Goal: Information Seeking & Learning: Check status

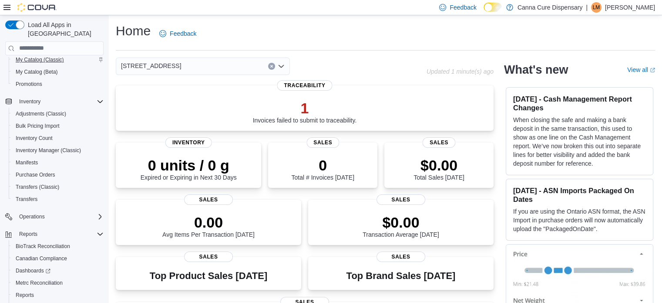
scroll to position [131, 0]
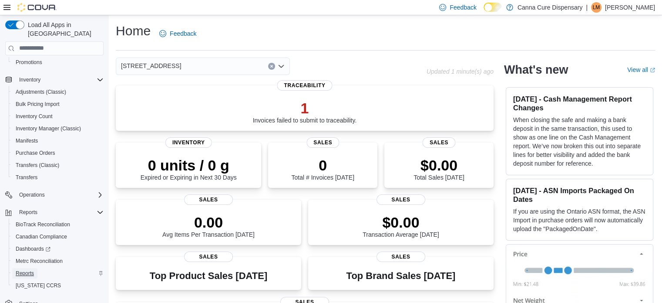
click at [27, 269] on span "Reports" at bounding box center [25, 272] width 18 height 7
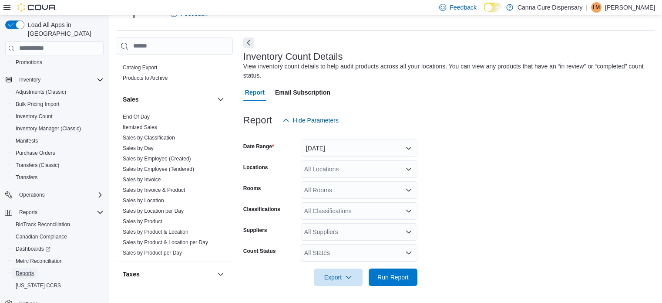
scroll to position [609, 0]
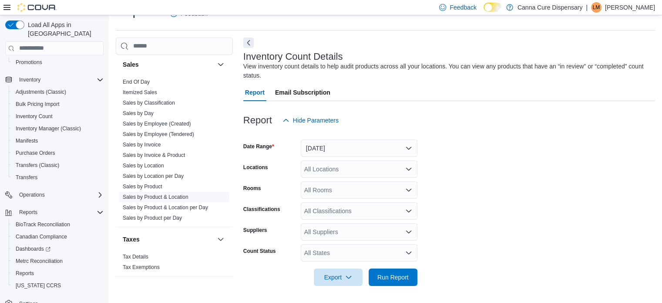
click at [147, 194] on link "Sales by Product & Location" at bounding box center [156, 197] width 66 height 6
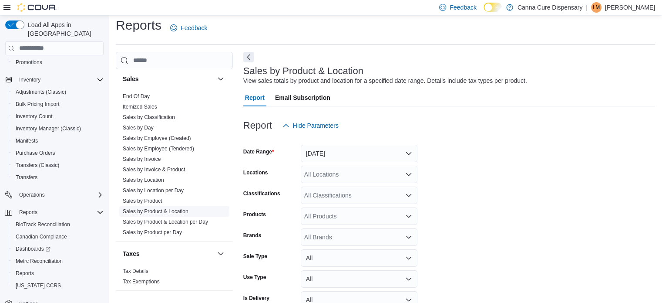
scroll to position [20, 0]
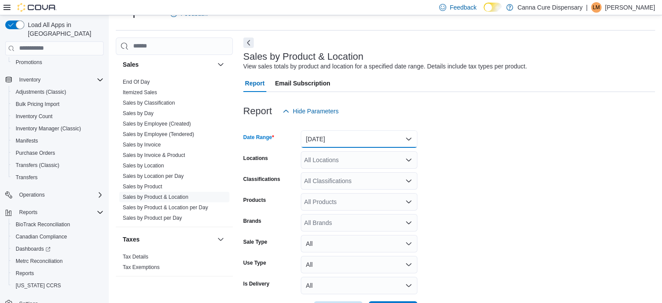
click at [327, 140] on button "Yesterday" at bounding box center [359, 138] width 117 height 17
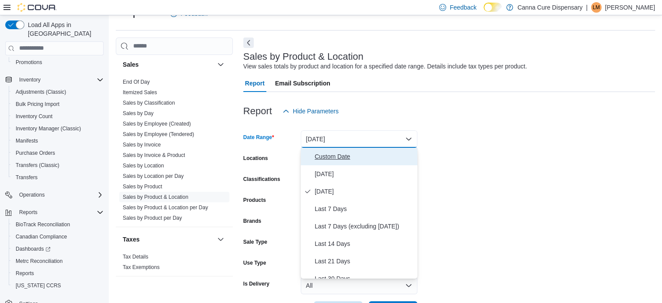
click at [330, 158] on span "Custom Date" at bounding box center [364, 156] width 99 height 10
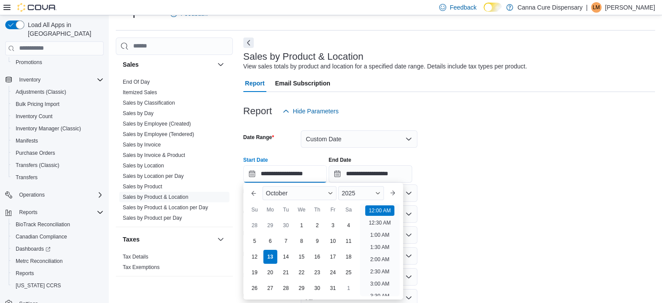
click at [279, 175] on input "**********" at bounding box center [285, 173] width 84 height 17
click at [267, 241] on div "6" at bounding box center [270, 240] width 15 height 15
type input "**********"
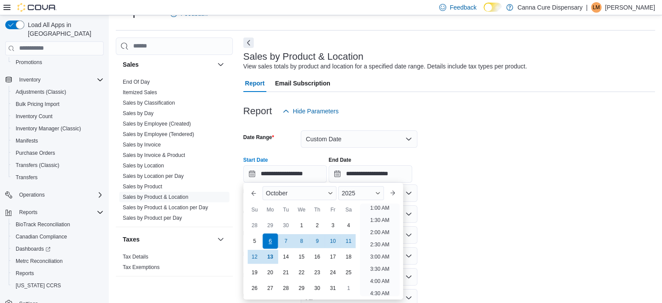
scroll to position [2, 0]
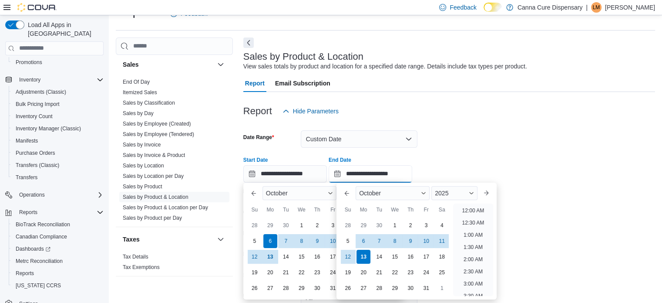
click at [381, 174] on input "**********" at bounding box center [371, 173] width 84 height 17
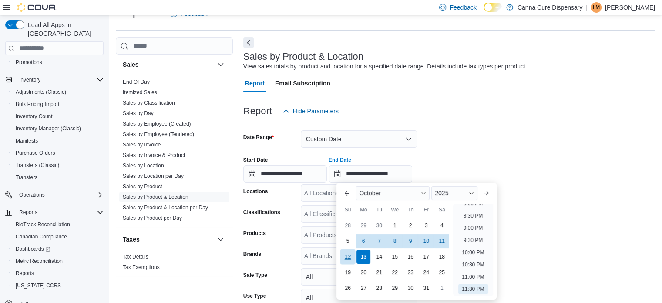
click at [347, 256] on div "12" at bounding box center [347, 256] width 15 height 15
type input "**********"
click at [511, 176] on div "**********" at bounding box center [449, 165] width 412 height 33
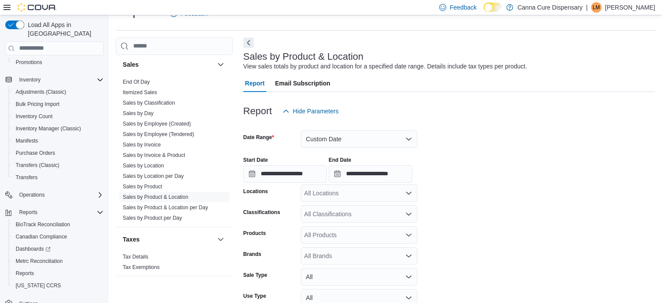
click at [407, 195] on icon "Open list of options" at bounding box center [408, 192] width 7 height 7
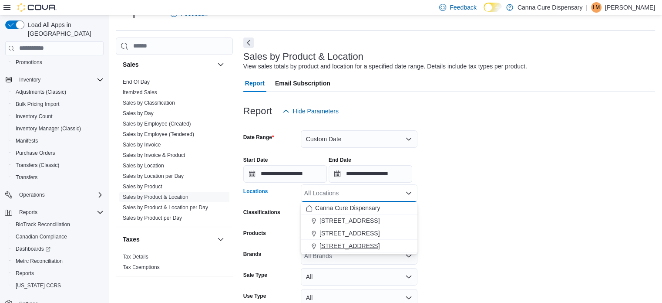
click at [373, 246] on span "1919-B NW Cache Rd" at bounding box center [350, 245] width 60 height 9
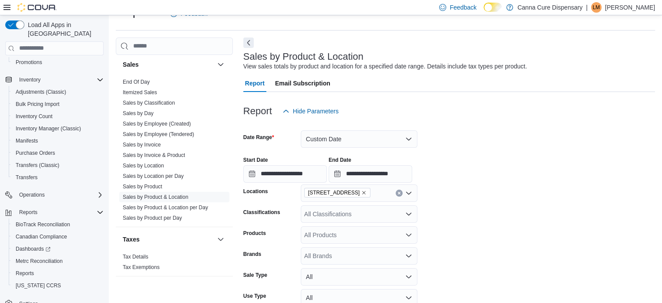
click at [470, 195] on form "**********" at bounding box center [449, 236] width 412 height 232
click at [409, 214] on icon "Open list of options" at bounding box center [408, 213] width 5 height 3
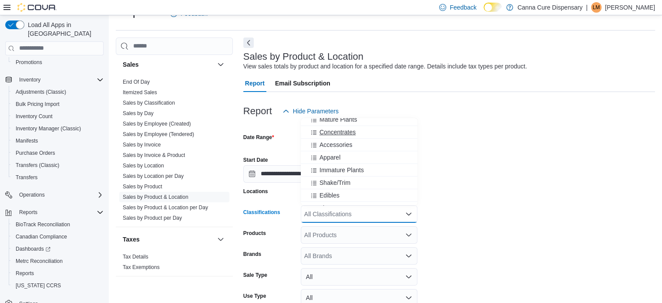
scroll to position [44, 0]
click at [340, 166] on span "Shake/Trim" at bounding box center [335, 169] width 31 height 9
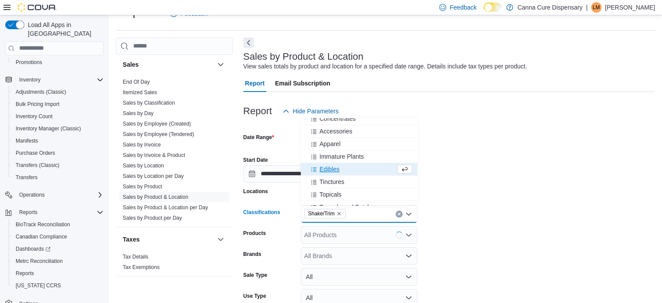
click at [459, 185] on form "**********" at bounding box center [449, 236] width 412 height 232
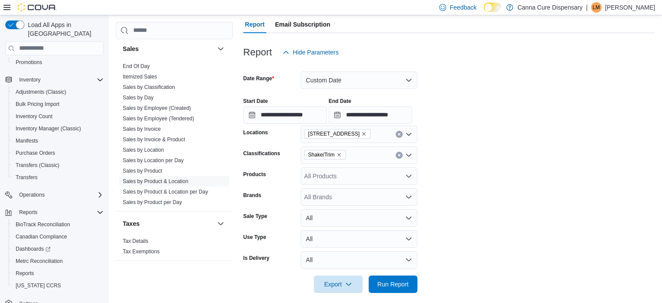
scroll to position [86, 0]
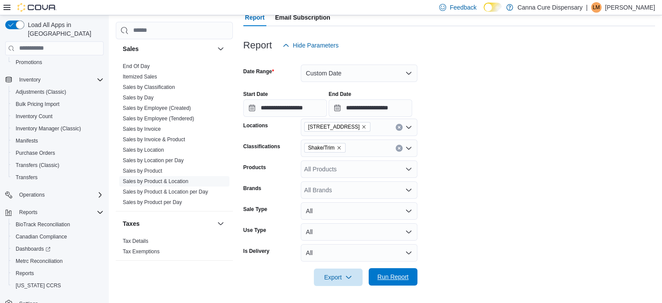
click at [387, 277] on span "Run Report" at bounding box center [392, 276] width 31 height 9
click at [390, 279] on span "Run Report" at bounding box center [392, 276] width 31 height 9
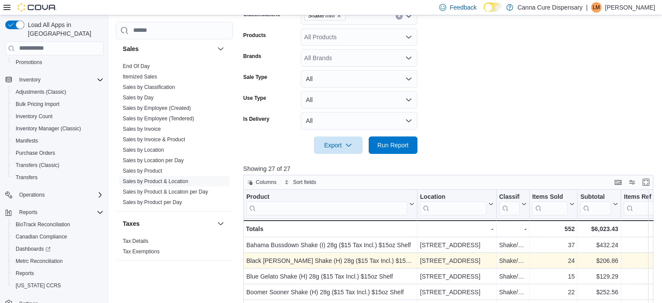
scroll to position [260, 0]
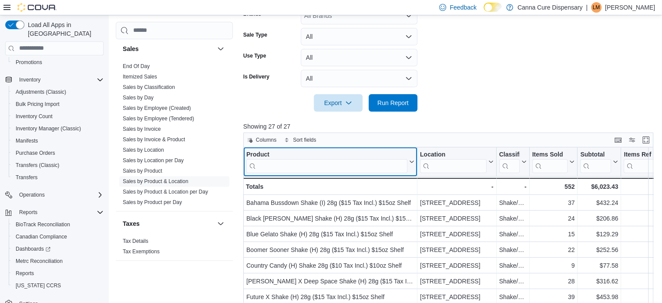
click at [359, 168] on input "search" at bounding box center [326, 165] width 161 height 14
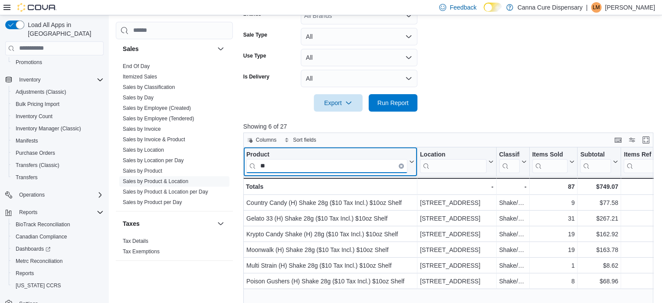
click at [286, 167] on input "**" at bounding box center [326, 165] width 161 height 14
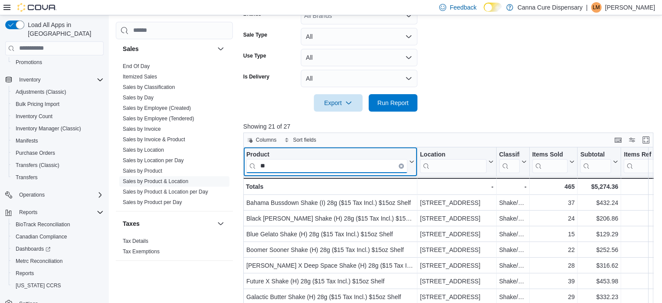
type input "**"
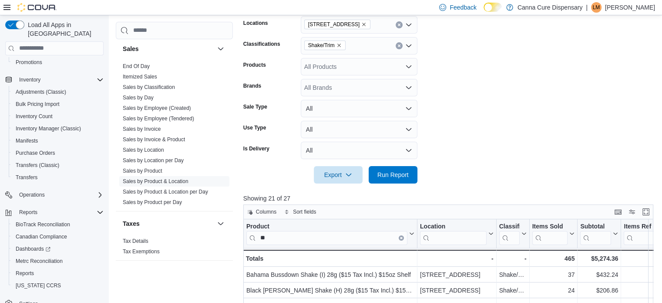
scroll to position [173, 0]
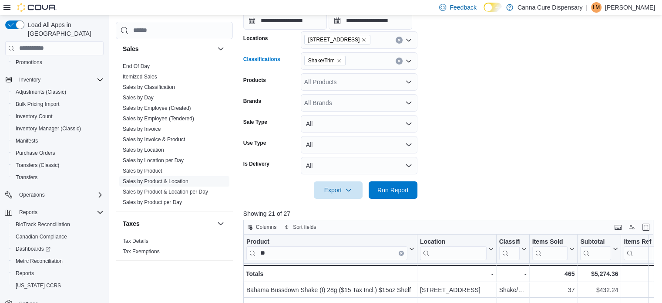
click at [337, 61] on icon "Remove Shake/Trim from selection in this group" at bounding box center [339, 60] width 5 height 5
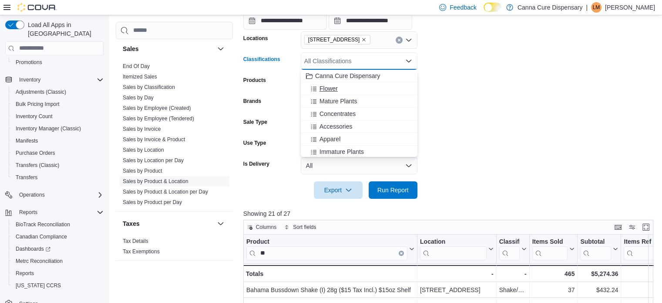
click at [328, 89] on span "Flower" at bounding box center [329, 88] width 18 height 9
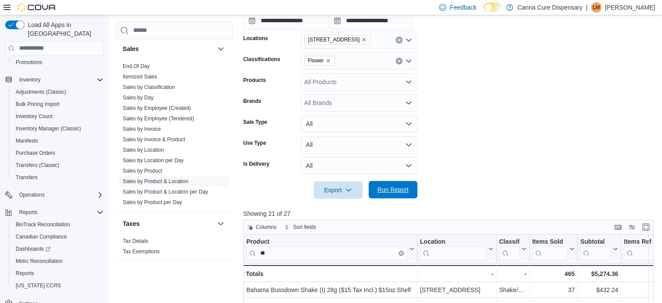
click at [395, 188] on span "Run Report" at bounding box center [392, 189] width 31 height 9
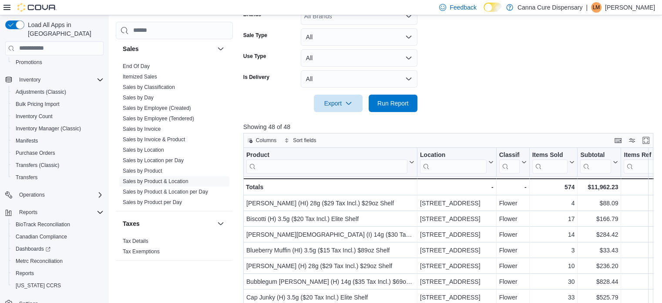
scroll to position [260, 0]
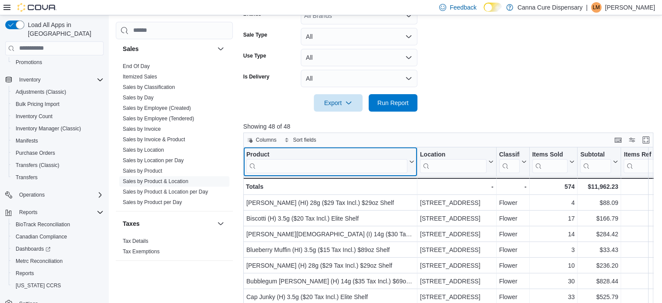
click at [286, 167] on input "search" at bounding box center [326, 165] width 161 height 14
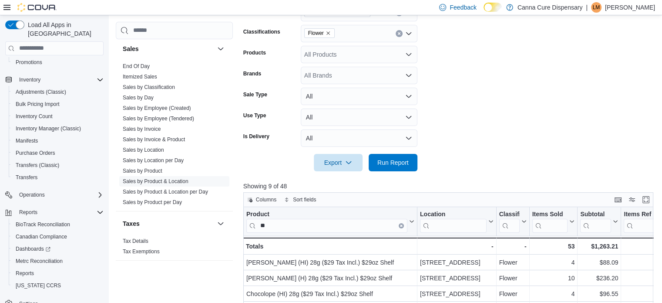
scroll to position [173, 0]
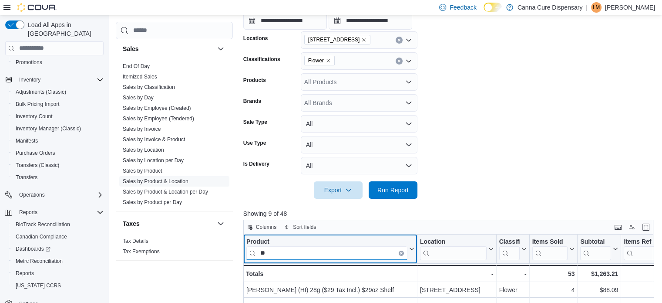
click at [283, 253] on input "**" at bounding box center [326, 253] width 161 height 14
type input "*"
click at [283, 252] on input "**" at bounding box center [326, 253] width 161 height 14
type input "*"
click at [283, 252] on input "**" at bounding box center [326, 253] width 161 height 14
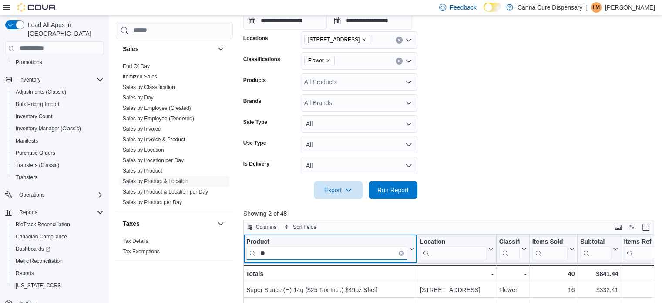
type input "*"
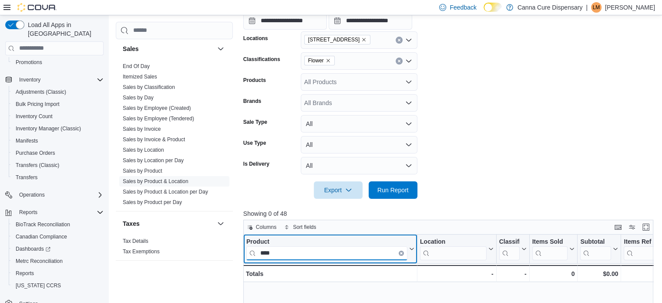
click at [283, 253] on input "****" at bounding box center [326, 253] width 161 height 14
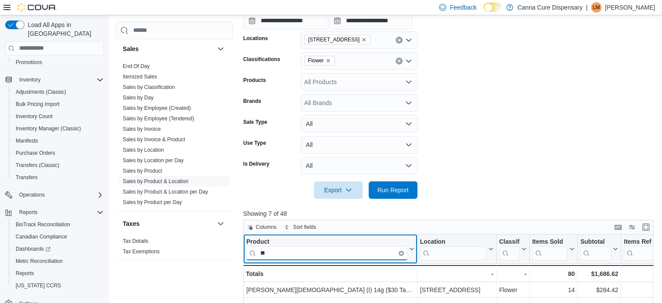
click at [294, 252] on input "**" at bounding box center [326, 253] width 161 height 14
type input "*"
click at [289, 252] on input "**" at bounding box center [326, 253] width 161 height 14
type input "*"
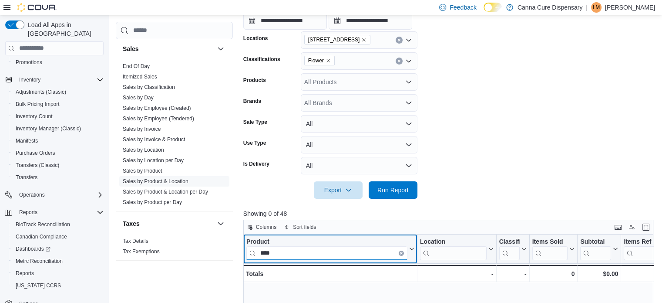
click at [299, 255] on input "****" at bounding box center [326, 253] width 161 height 14
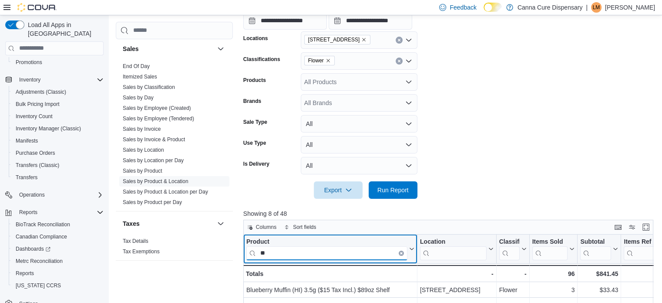
click at [277, 256] on input "**" at bounding box center [326, 253] width 161 height 14
type input "*"
type input "*****"
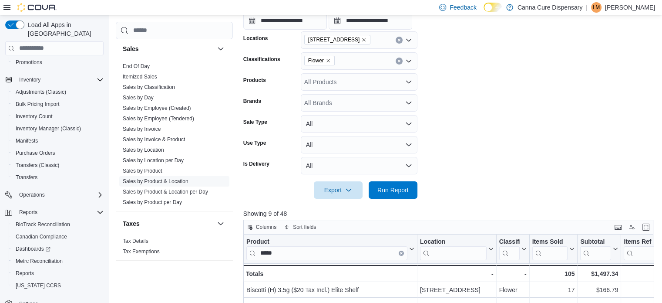
click at [329, 61] on icon "Remove Flower from selection in this group" at bounding box center [328, 60] width 5 height 5
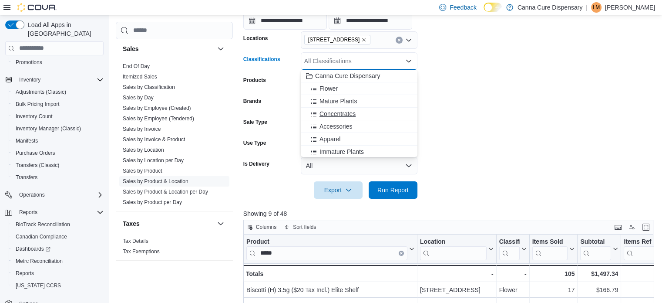
click at [337, 114] on span "Concentrates" at bounding box center [338, 113] width 36 height 9
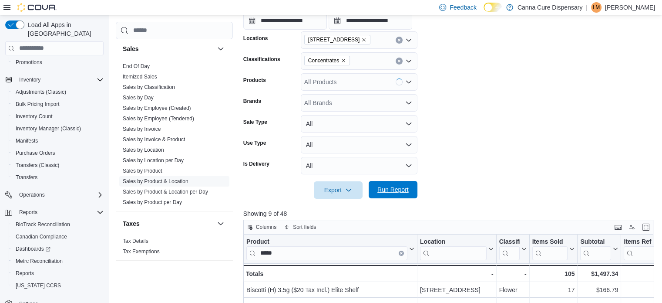
click at [382, 192] on span "Run Report" at bounding box center [392, 189] width 31 height 9
click at [343, 58] on icon "Remove Concentrates from selection in this group" at bounding box center [343, 60] width 5 height 5
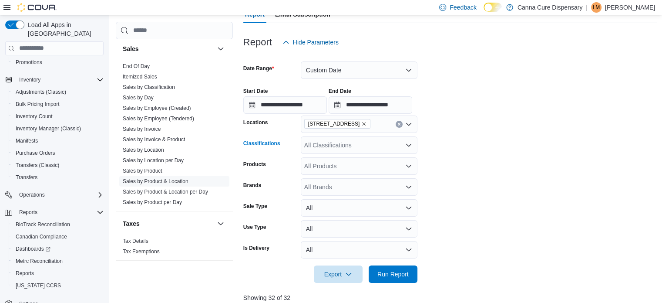
scroll to position [86, 0]
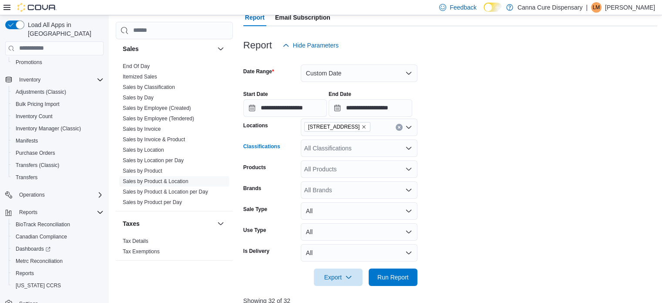
click at [408, 148] on icon "Open list of options" at bounding box center [408, 147] width 5 height 3
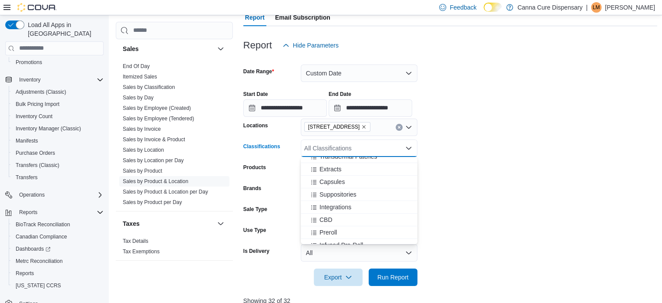
scroll to position [153, 0]
click at [327, 224] on span "Preroll" at bounding box center [328, 224] width 17 height 9
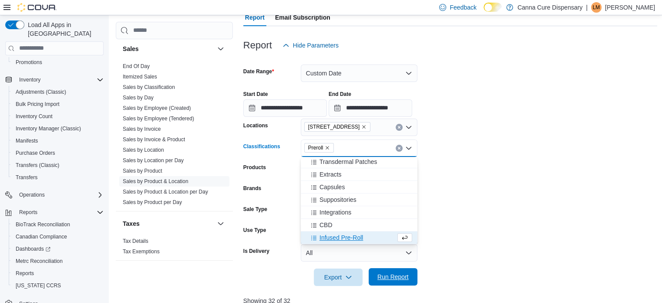
click at [394, 276] on span "Run Report" at bounding box center [392, 276] width 31 height 9
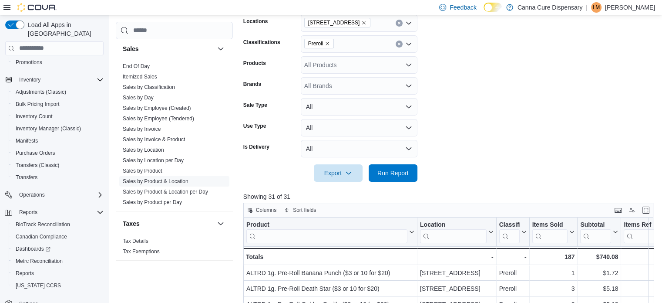
scroll to position [216, 0]
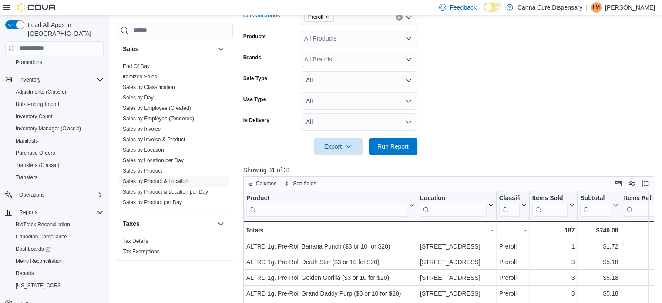
click at [327, 17] on icon "Remove Preroll from selection in this group" at bounding box center [327, 16] width 3 height 3
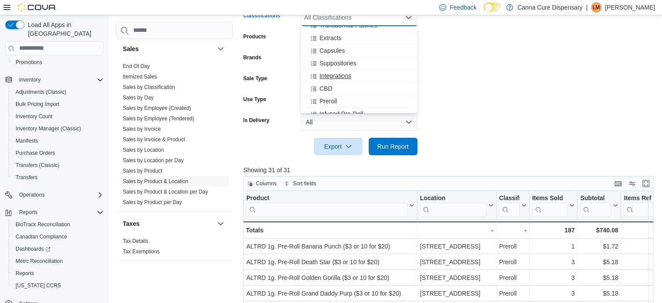
scroll to position [153, 0]
click at [327, 105] on span "Infused Pre-Roll" at bounding box center [342, 106] width 44 height 9
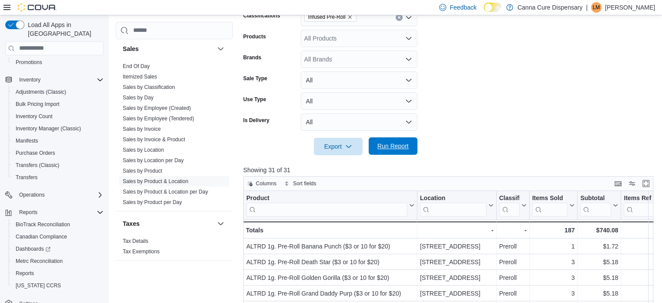
click at [391, 144] on span "Run Report" at bounding box center [392, 145] width 31 height 9
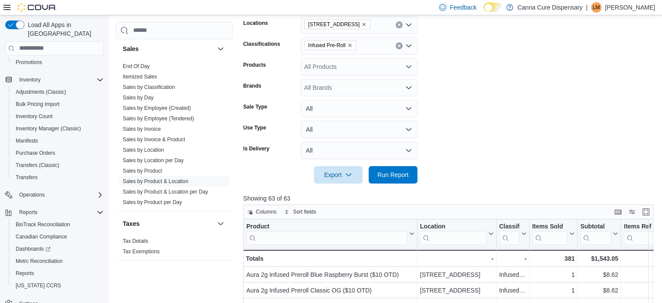
scroll to position [173, 0]
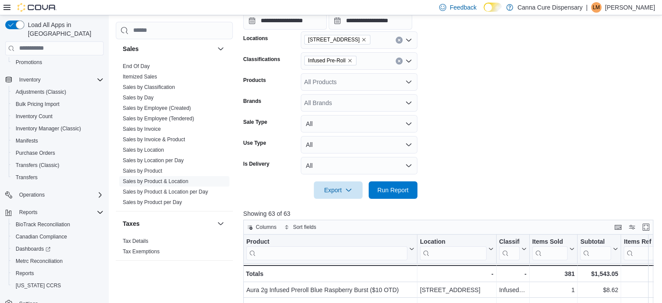
click at [352, 59] on icon "Remove Infused Pre-Roll from selection in this group" at bounding box center [349, 60] width 5 height 5
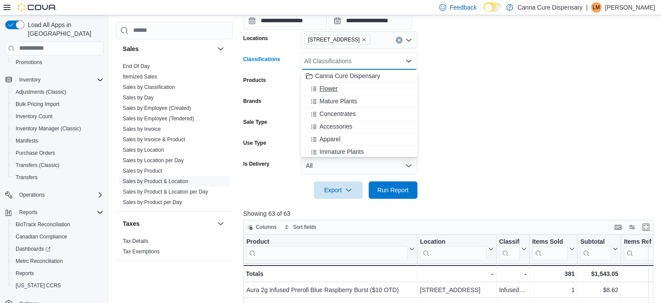
scroll to position [44, 0]
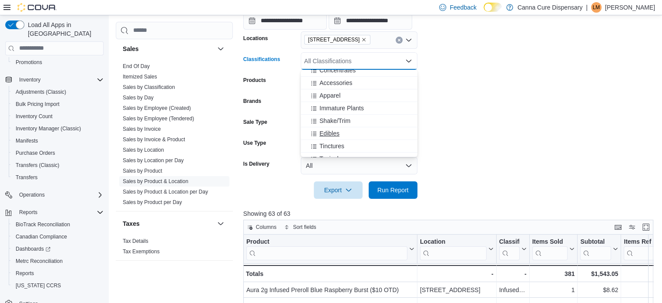
click at [328, 131] on span "Edibles" at bounding box center [330, 133] width 20 height 9
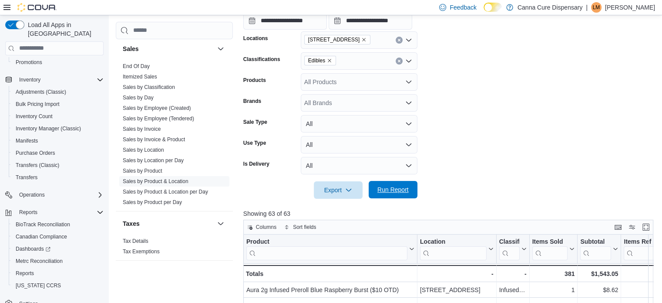
click at [399, 188] on span "Run Report" at bounding box center [392, 189] width 31 height 9
click at [328, 61] on icon "Remove Edibles from selection in this group" at bounding box center [329, 60] width 5 height 5
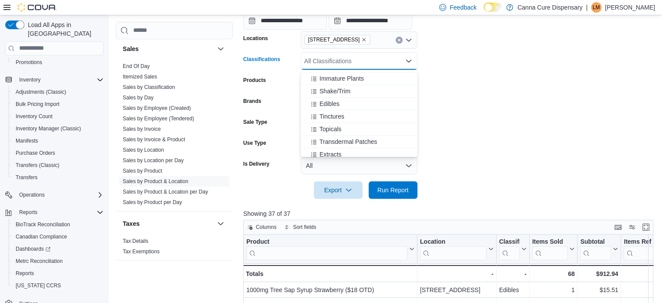
scroll to position [87, 0]
click at [326, 140] on span "Extracts" at bounding box center [331, 140] width 22 height 9
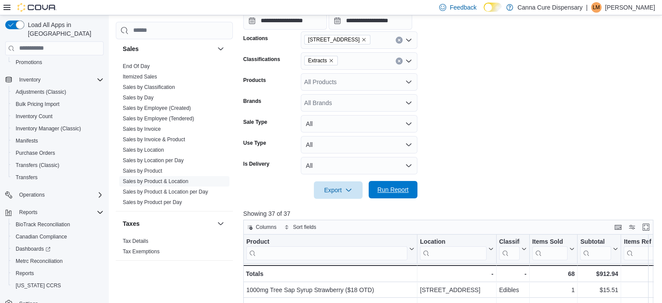
click at [380, 189] on span "Run Report" at bounding box center [392, 189] width 31 height 9
click at [331, 58] on icon "Remove Extracts from selection in this group" at bounding box center [331, 60] width 5 height 5
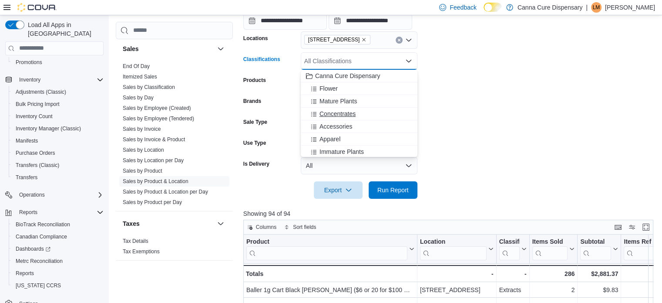
click at [338, 111] on span "Concentrates" at bounding box center [338, 113] width 36 height 9
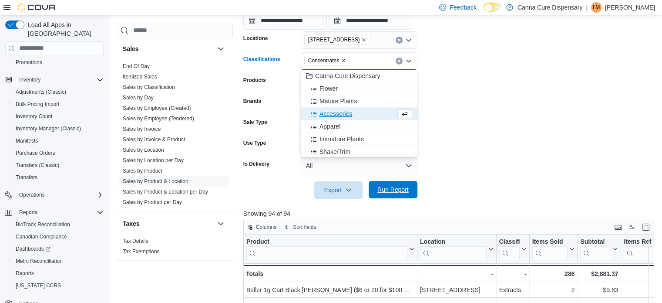
click at [387, 188] on span "Run Report" at bounding box center [392, 189] width 31 height 9
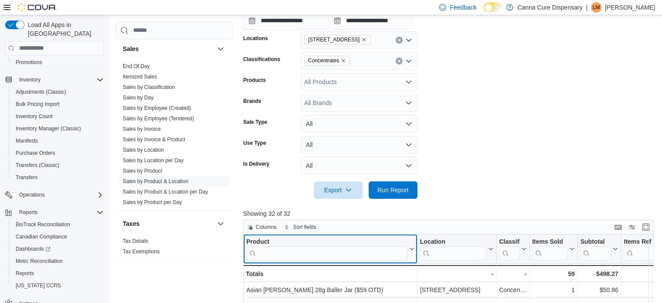
click at [272, 253] on input "search" at bounding box center [326, 253] width 161 height 14
type input "*********"
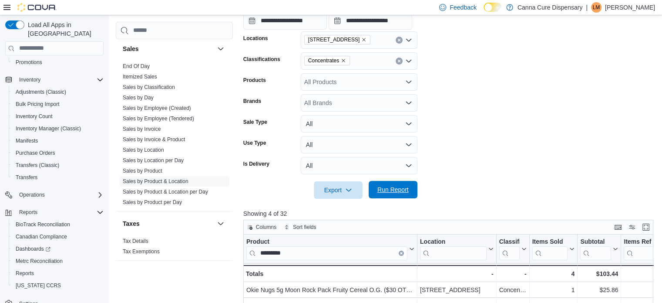
click at [384, 190] on span "Run Report" at bounding box center [392, 189] width 31 height 9
click at [343, 59] on icon "Remove Concentrates from selection in this group" at bounding box center [343, 60] width 5 height 5
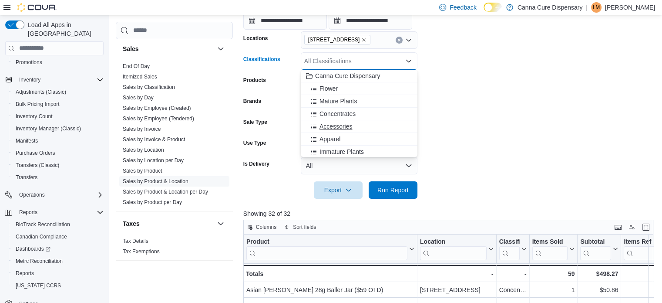
click at [337, 124] on span "Accessories" at bounding box center [336, 126] width 33 height 9
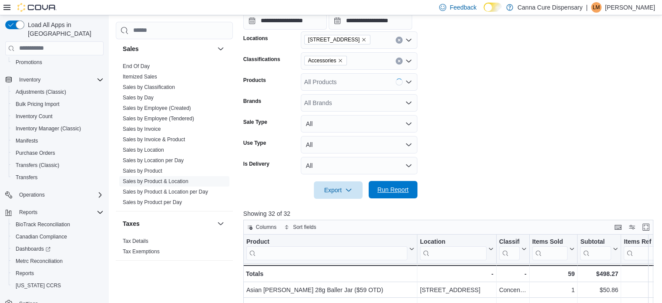
click at [391, 189] on span "Run Report" at bounding box center [392, 189] width 31 height 9
click at [340, 58] on icon "Remove Accessories from selection in this group" at bounding box center [340, 60] width 5 height 5
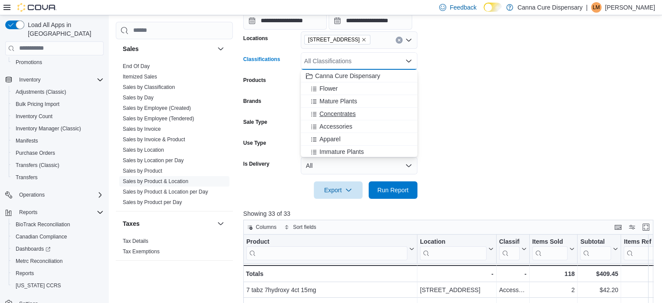
click at [327, 112] on span "Concentrates" at bounding box center [338, 113] width 36 height 9
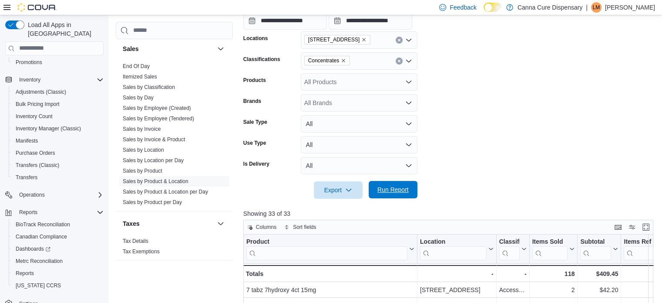
click at [398, 191] on span "Run Report" at bounding box center [392, 189] width 31 height 9
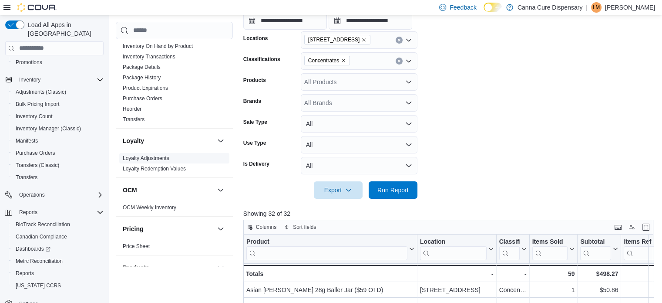
scroll to position [305, 0]
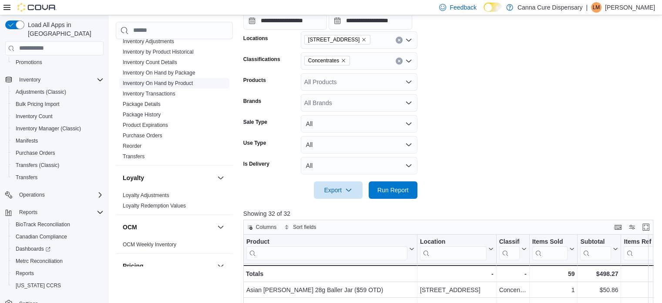
click at [143, 83] on link "Inventory On Hand by Product" at bounding box center [158, 83] width 70 height 6
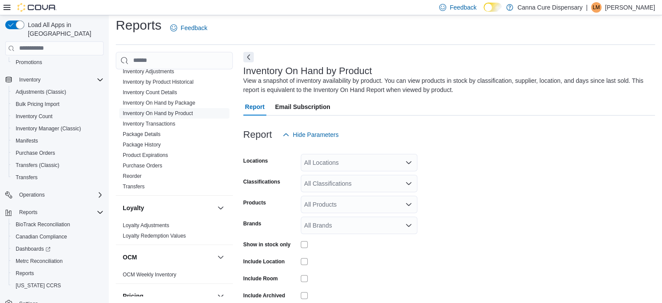
scroll to position [29, 0]
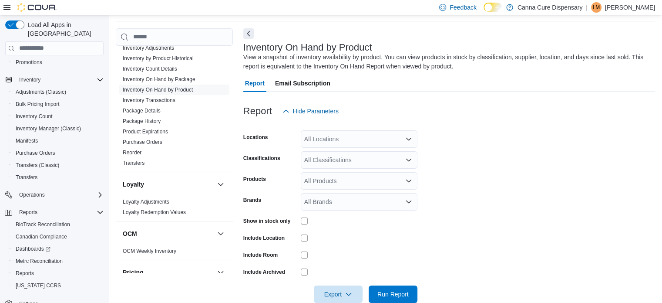
click at [358, 138] on div "All Locations" at bounding box center [359, 138] width 117 height 17
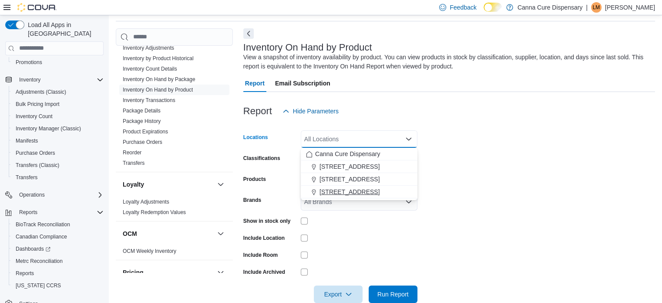
click at [357, 191] on span "1919-B NW Cache Rd" at bounding box center [350, 191] width 60 height 9
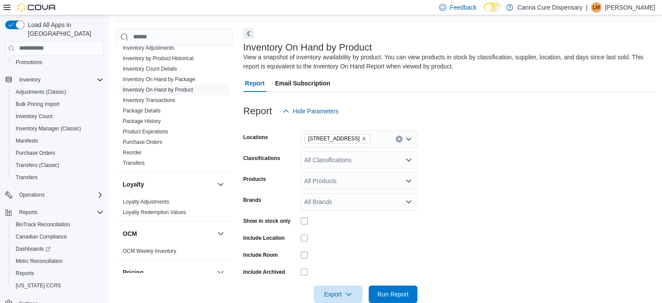
click at [479, 171] on form "Locations 1919-B NW Cache Rd Classifications All Classifications Products All P…" at bounding box center [449, 211] width 412 height 183
click at [399, 294] on span "Run Report" at bounding box center [392, 293] width 31 height 9
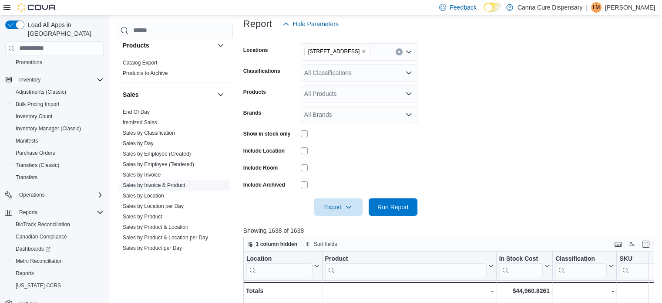
scroll to position [566, 0]
click at [151, 192] on link "Sales by Location" at bounding box center [143, 193] width 41 height 6
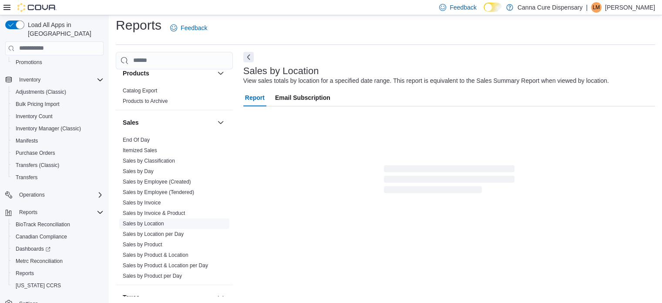
scroll to position [20, 0]
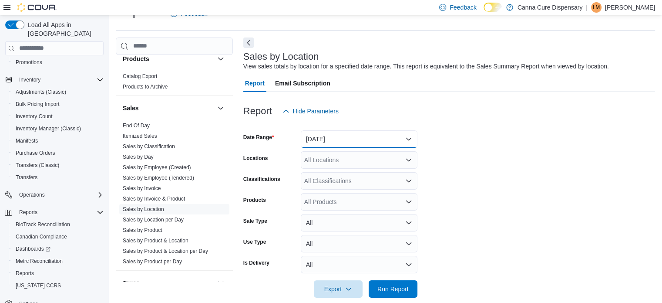
click at [321, 140] on button "Yesterday" at bounding box center [359, 138] width 117 height 17
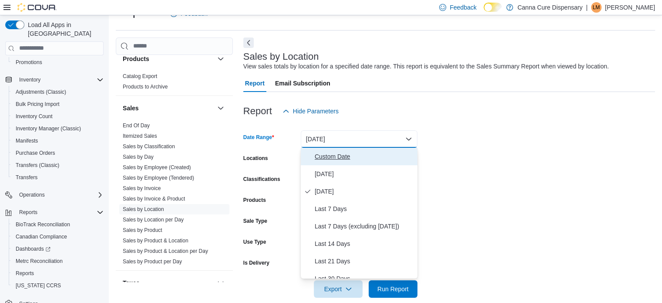
click at [327, 155] on span "Custom Date" at bounding box center [364, 156] width 99 height 10
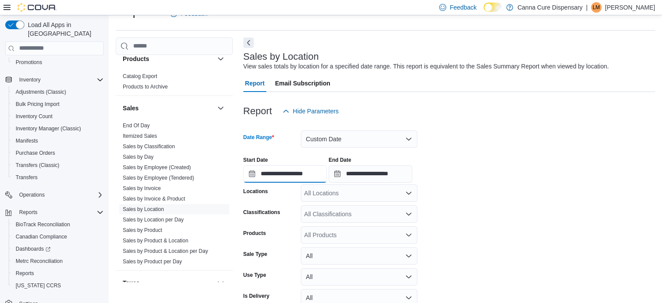
click at [286, 174] on input "**********" at bounding box center [285, 173] width 84 height 17
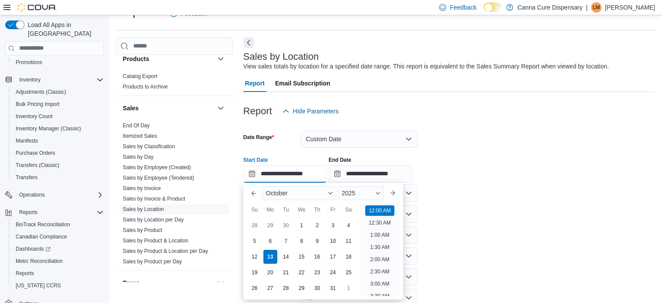
scroll to position [27, 0]
click at [270, 239] on div "6" at bounding box center [270, 240] width 15 height 15
type input "**********"
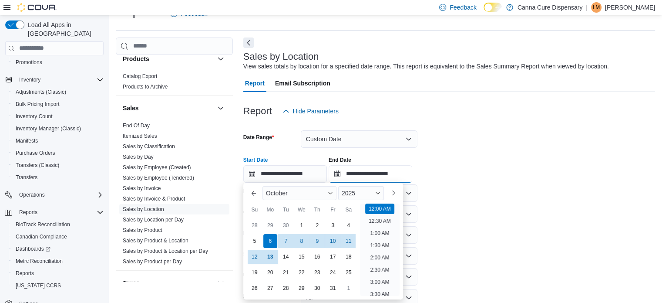
click at [365, 170] on input "**********" at bounding box center [371, 173] width 84 height 17
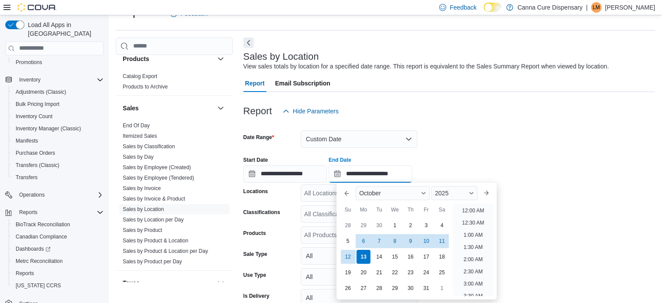
scroll to position [495, 0]
click at [349, 257] on div "12" at bounding box center [347, 256] width 15 height 15
type input "**********"
click at [532, 181] on div "**********" at bounding box center [449, 165] width 412 height 33
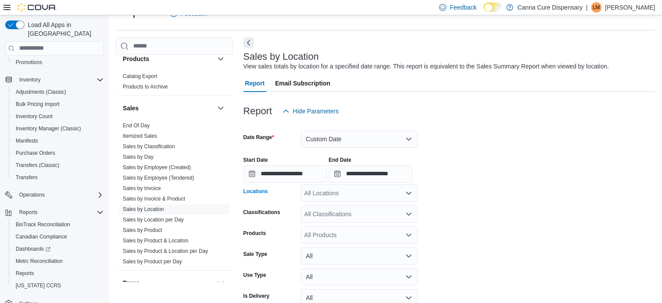
click at [407, 193] on icon "Open list of options" at bounding box center [408, 192] width 7 height 7
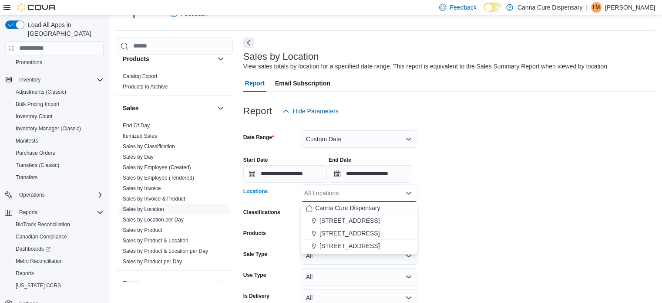
click at [365, 245] on span "1919-B NW Cache Rd" at bounding box center [350, 245] width 60 height 9
click at [465, 223] on form "**********" at bounding box center [449, 225] width 412 height 211
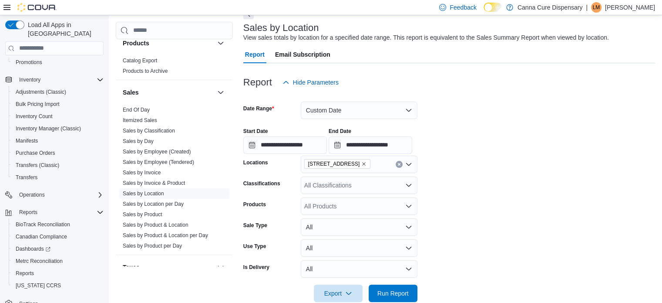
scroll to position [65, 0]
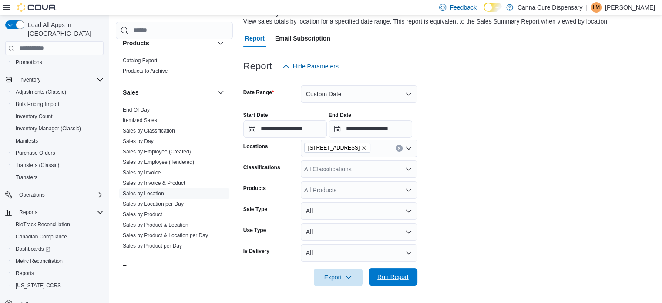
click at [386, 276] on span "Run Report" at bounding box center [392, 276] width 31 height 9
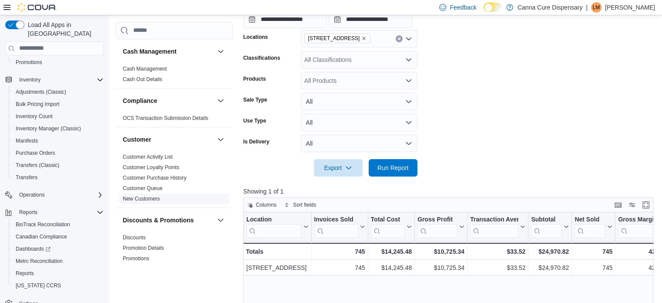
click at [149, 198] on link "New Customers" at bounding box center [141, 198] width 37 height 6
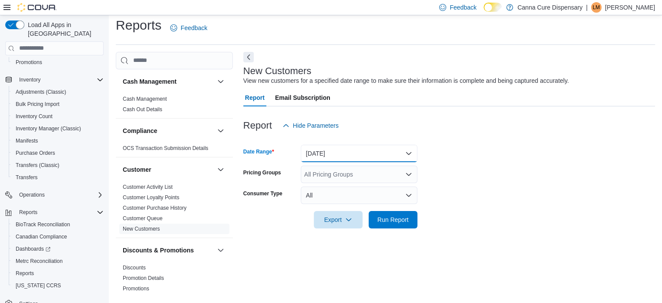
click at [331, 149] on button "Yesterday" at bounding box center [359, 153] width 117 height 17
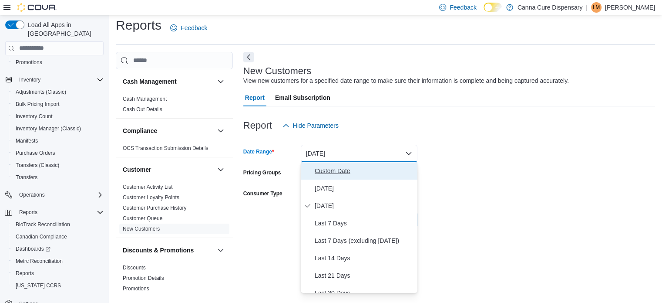
click at [329, 172] on span "Custom Date" at bounding box center [364, 170] width 99 height 10
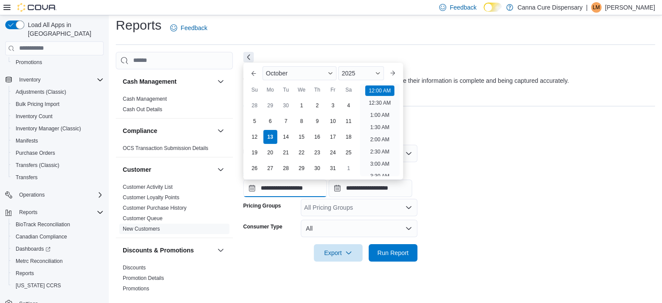
click at [286, 190] on input "**********" at bounding box center [285, 187] width 84 height 17
click at [270, 114] on div "6" at bounding box center [270, 120] width 15 height 15
type input "**********"
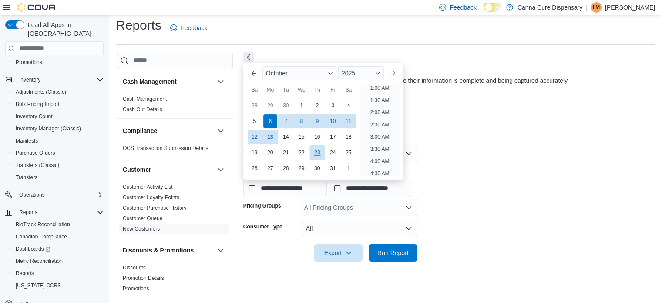
scroll to position [2, 0]
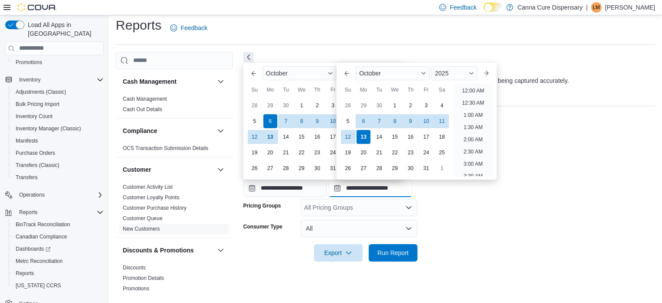
click at [374, 189] on input "**********" at bounding box center [371, 187] width 84 height 17
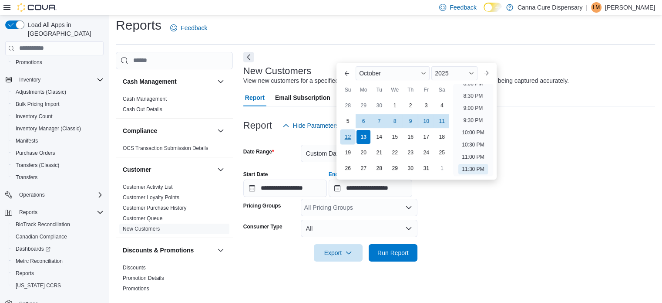
click at [348, 135] on div "12" at bounding box center [347, 136] width 15 height 15
type input "**********"
click at [386, 252] on span "Run Report" at bounding box center [392, 252] width 31 height 9
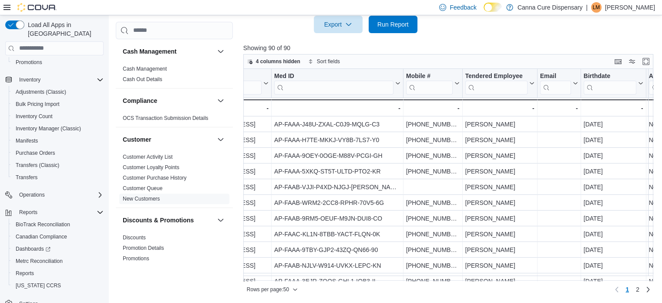
scroll to position [0, 148]
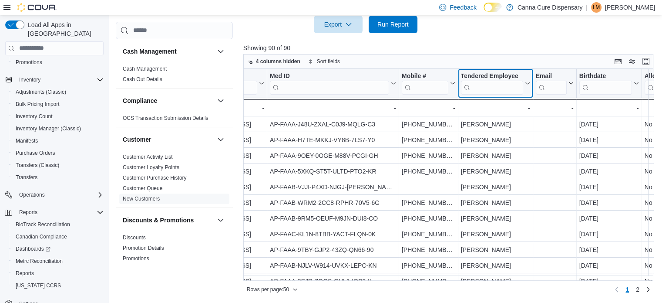
click at [490, 87] on input "search" at bounding box center [492, 87] width 62 height 14
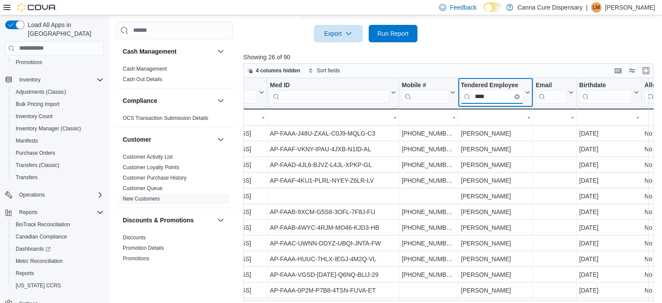
scroll to position [234, 0]
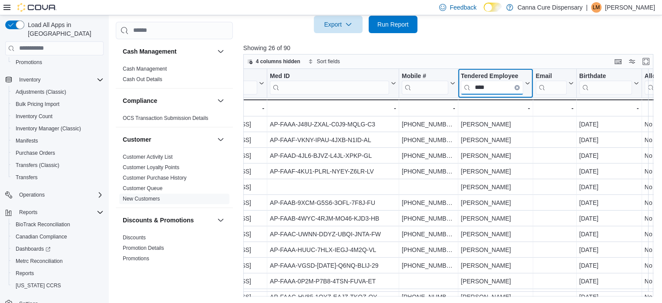
type input "****"
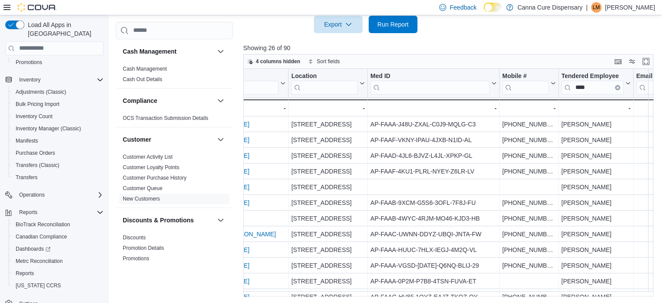
scroll to position [0, 0]
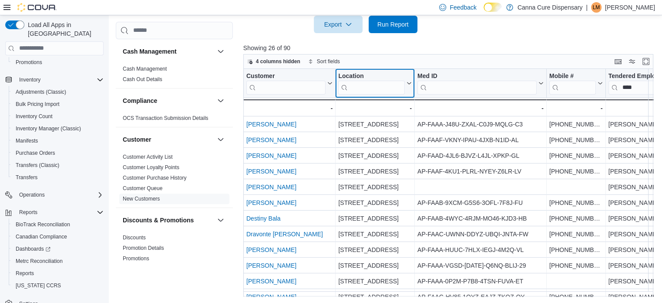
click at [363, 83] on input "search" at bounding box center [371, 87] width 67 height 14
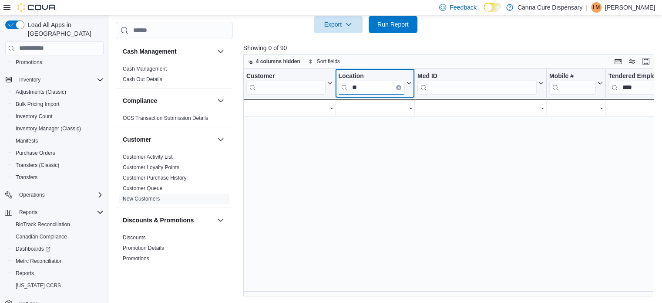
type input "*"
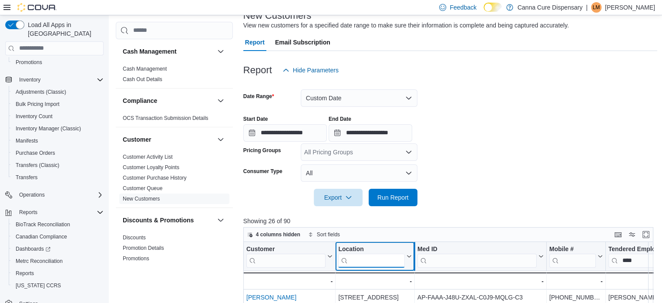
scroll to position [60, 0]
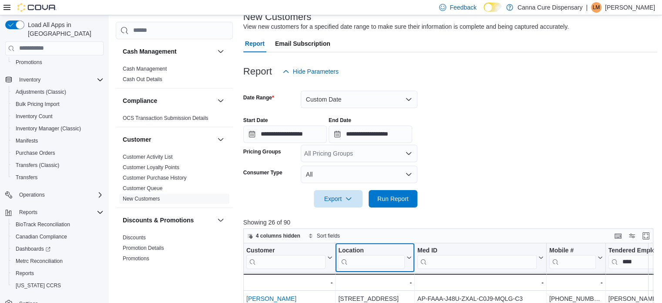
click at [408, 256] on icon at bounding box center [408, 257] width 7 height 5
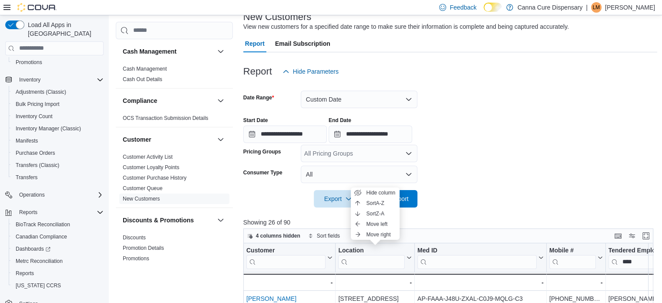
click at [478, 191] on form "**********" at bounding box center [450, 143] width 414 height 127
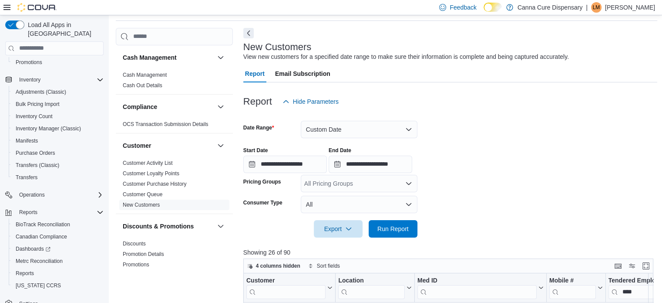
scroll to position [44, 0]
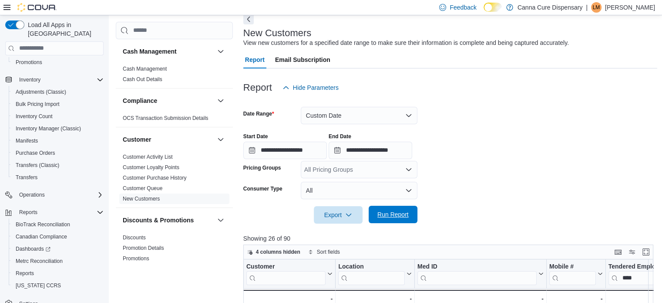
click at [392, 212] on span "Run Report" at bounding box center [392, 214] width 31 height 9
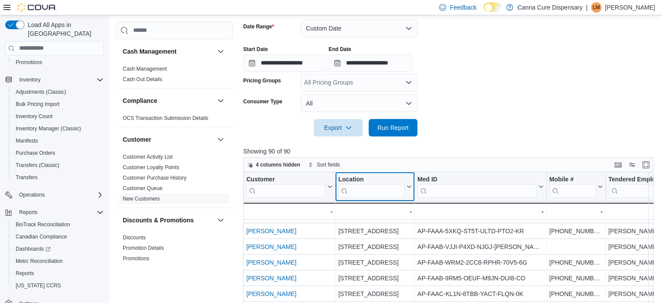
click at [367, 189] on input "search" at bounding box center [371, 190] width 67 height 14
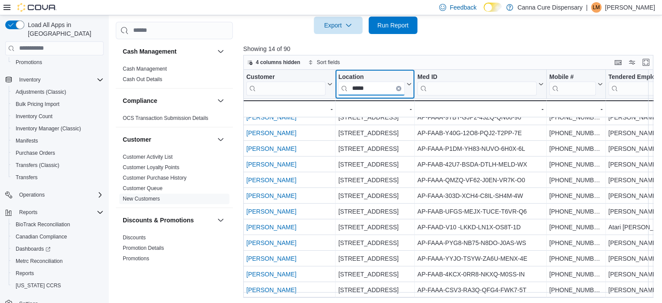
scroll to position [234, 0]
type input "*****"
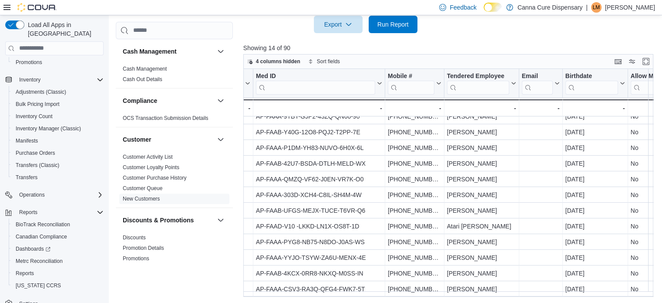
scroll to position [44, 169]
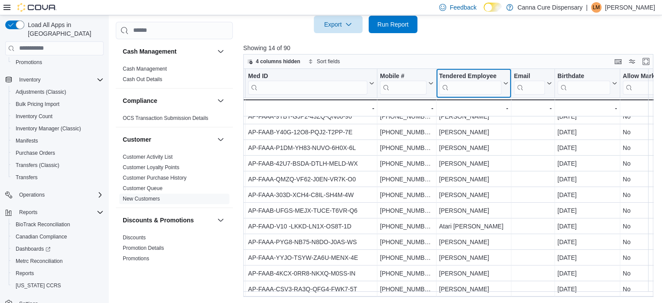
click at [481, 88] on input "search" at bounding box center [470, 87] width 62 height 14
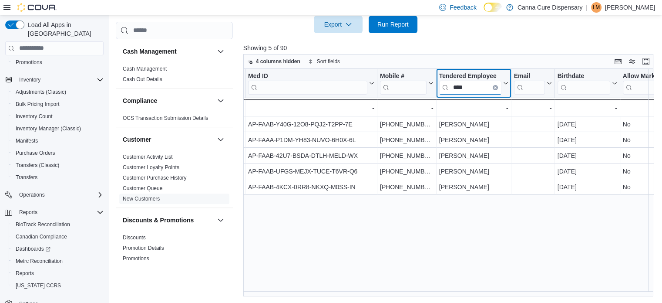
scroll to position [0, 169]
type input "*"
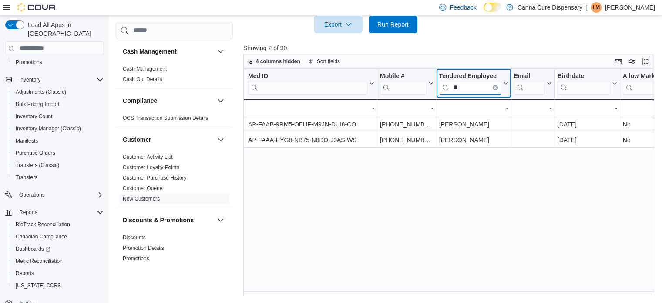
type input "*"
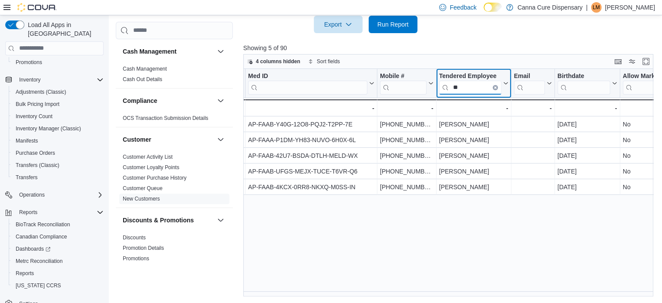
type input "*"
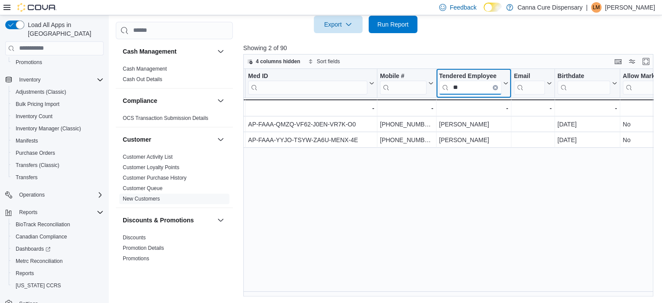
type input "*"
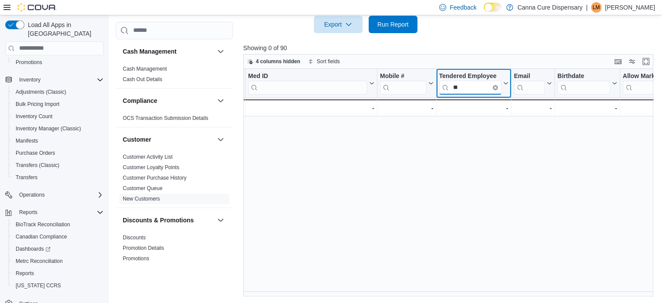
type input "*"
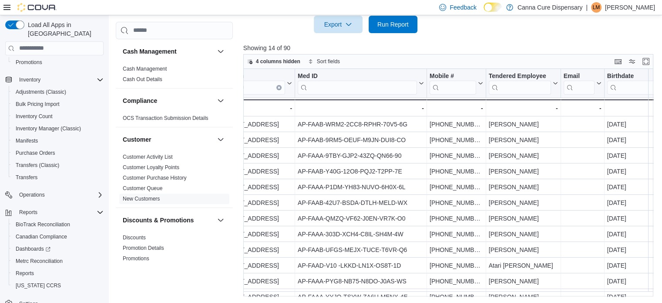
scroll to position [0, 0]
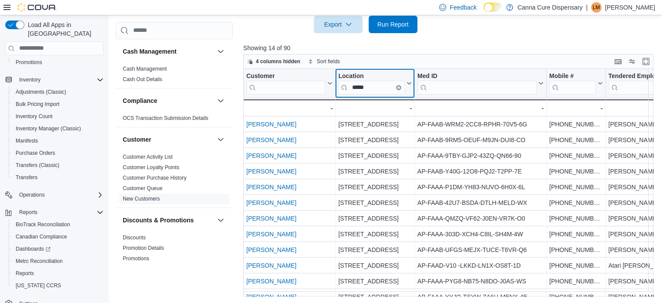
click at [371, 85] on input "*****" at bounding box center [371, 87] width 67 height 14
type input "*"
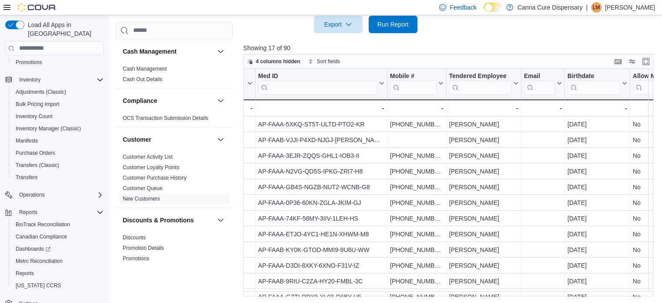
scroll to position [0, 161]
click at [475, 83] on input "search" at bounding box center [478, 87] width 62 height 14
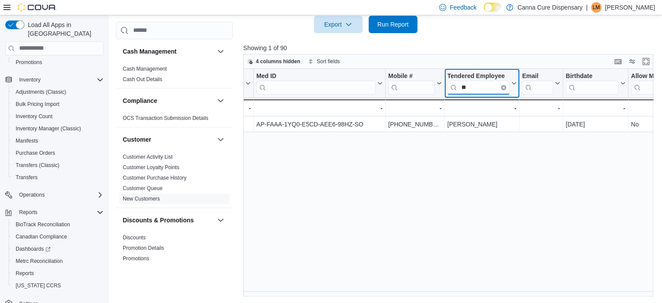
type input "*"
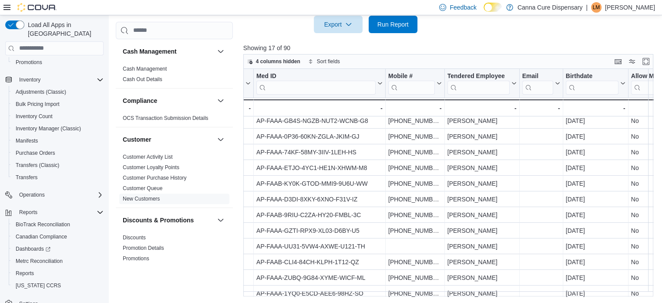
scroll to position [91, 161]
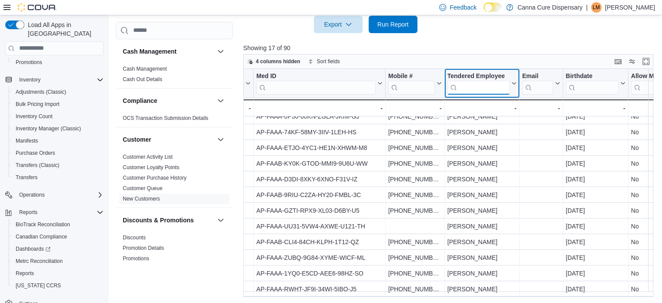
click at [474, 85] on input "search" at bounding box center [478, 87] width 62 height 14
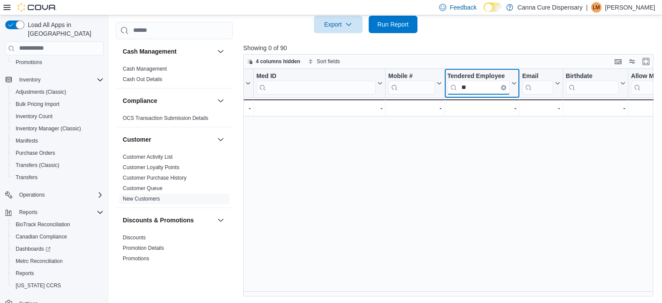
type input "*"
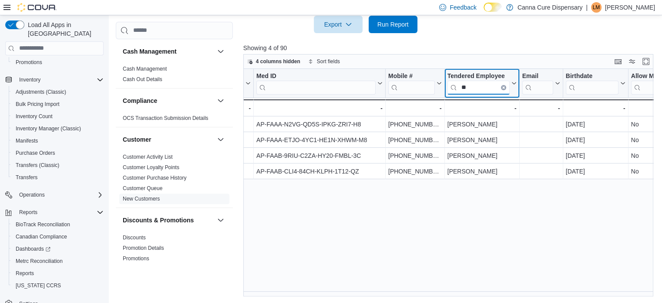
type input "*"
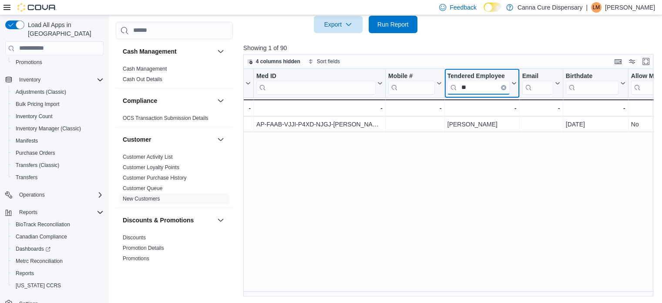
type input "*"
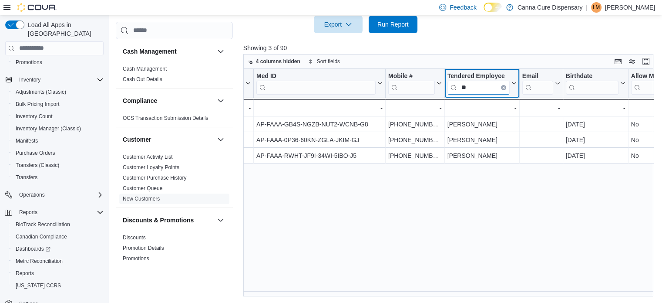
type input "*"
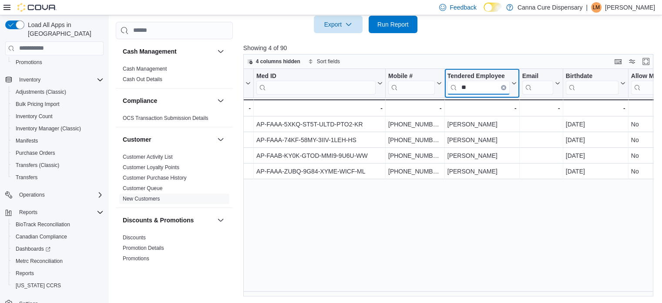
type input "*"
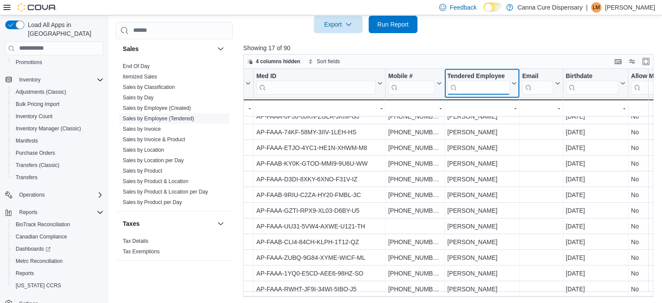
scroll to position [650, 0]
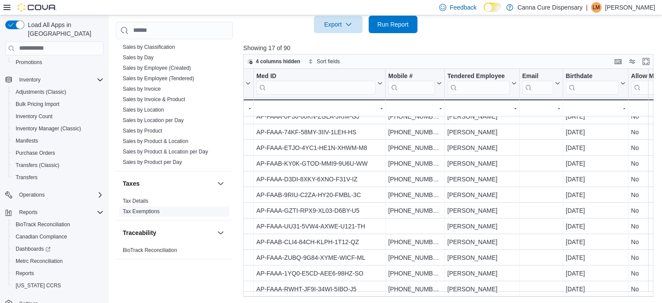
click at [143, 209] on link "Tax Exemptions" at bounding box center [141, 211] width 37 height 6
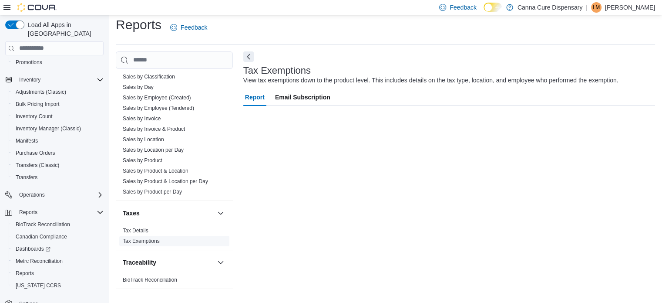
scroll to position [6, 0]
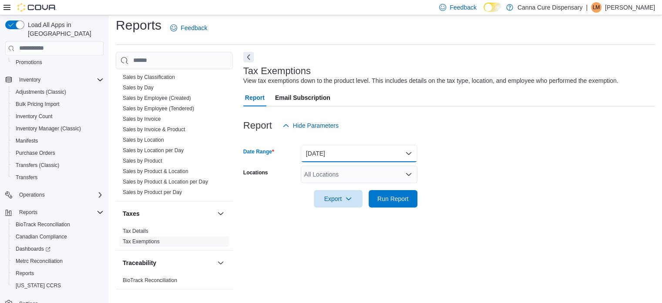
click at [331, 153] on button "Yesterday" at bounding box center [359, 153] width 117 height 17
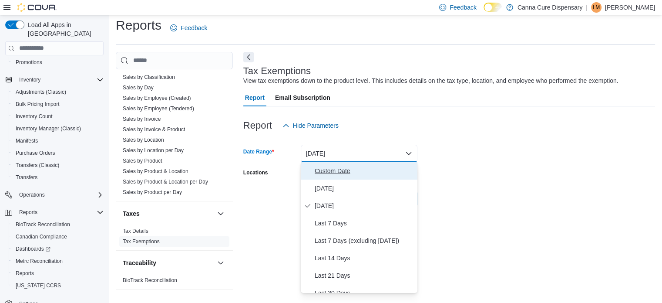
click at [324, 170] on span "Custom Date" at bounding box center [364, 170] width 99 height 10
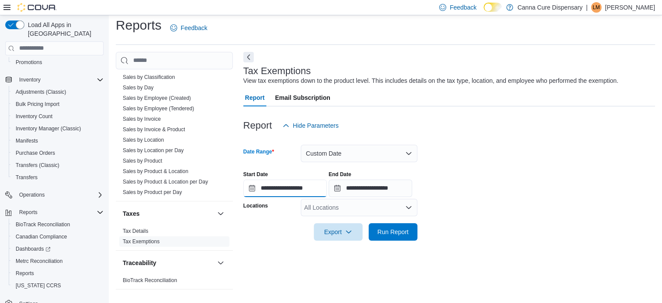
click at [286, 188] on input "**********" at bounding box center [285, 187] width 84 height 17
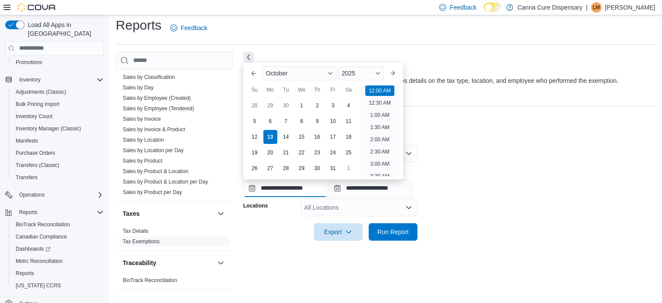
scroll to position [27, 0]
click at [272, 121] on div "6" at bounding box center [270, 120] width 15 height 15
type input "**********"
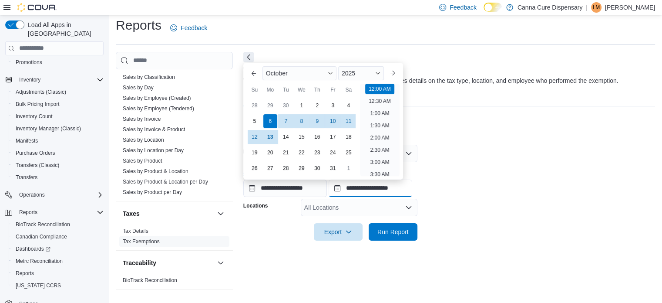
click at [364, 190] on input "**********" at bounding box center [371, 187] width 84 height 17
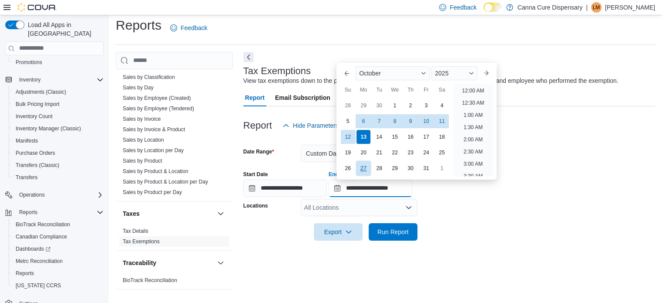
scroll to position [495, 0]
click at [350, 136] on div "12" at bounding box center [347, 136] width 15 height 15
type input "**********"
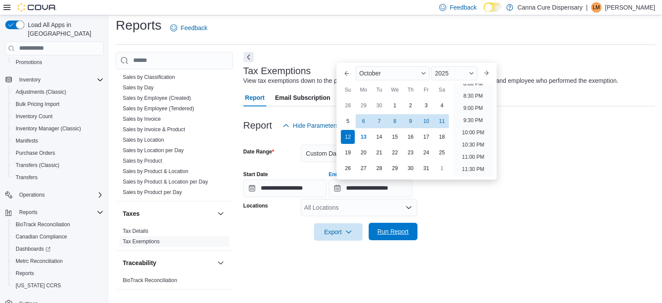
click at [387, 230] on span "Run Report" at bounding box center [392, 231] width 31 height 9
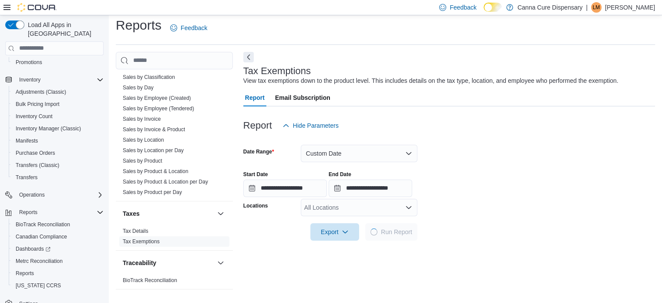
click at [409, 207] on icon "Open list of options" at bounding box center [408, 206] width 5 height 3
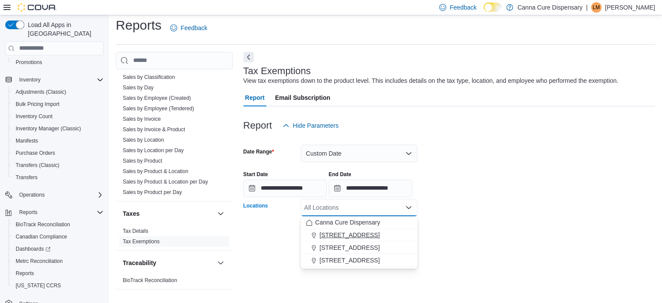
click at [364, 239] on button "1023 E. 6th Ave" at bounding box center [359, 235] width 117 height 13
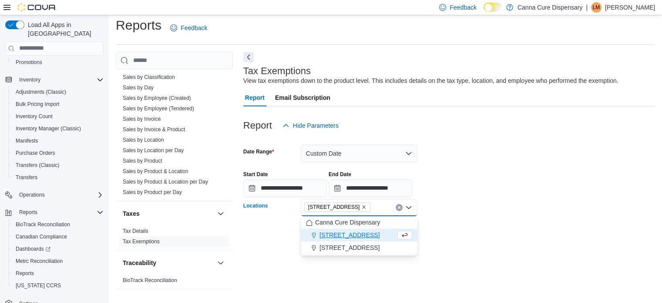
click at [478, 197] on div at bounding box center [449, 198] width 412 height 2
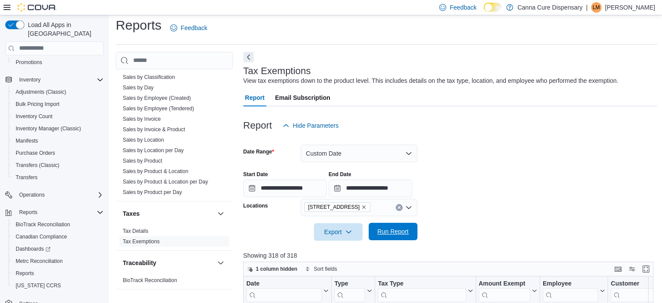
click at [401, 232] on span "Run Report" at bounding box center [392, 231] width 31 height 9
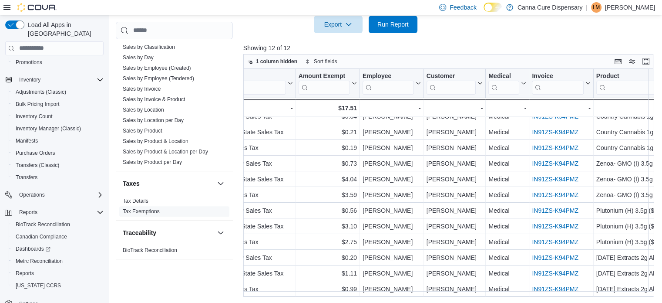
scroll to position [13, 181]
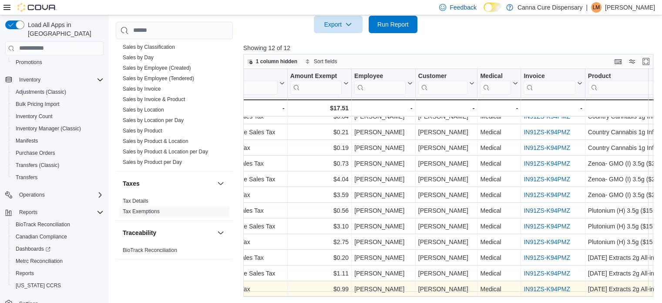
click at [532, 285] on link "IN91ZS-K94PMZ" at bounding box center [547, 288] width 47 height 7
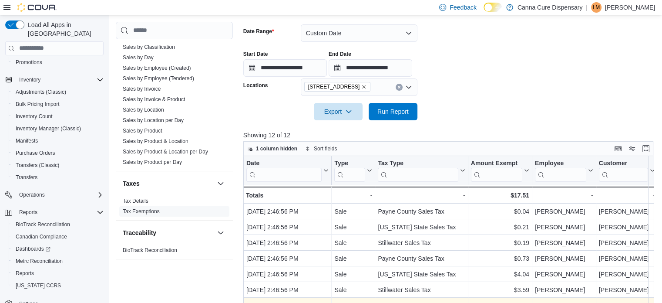
scroll to position [82, 0]
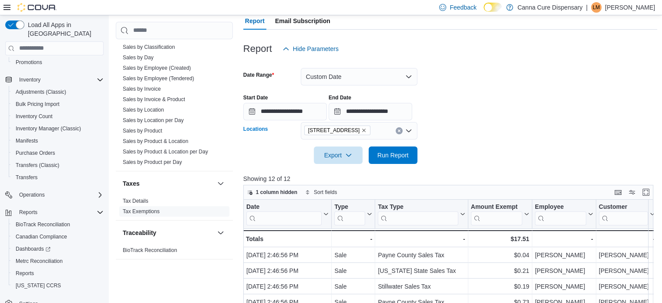
click at [361, 131] on icon "Remove 1023 E. 6th Ave from selection in this group" at bounding box center [363, 130] width 5 height 5
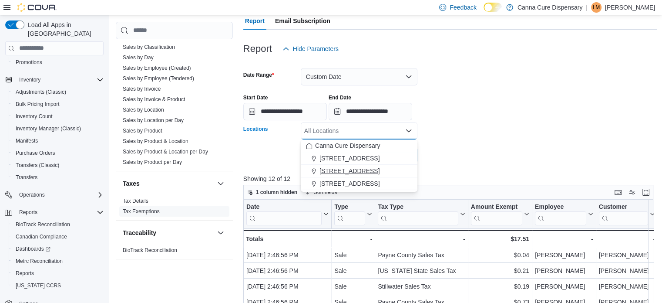
click at [336, 172] on span "15 E 4th St" at bounding box center [350, 170] width 60 height 9
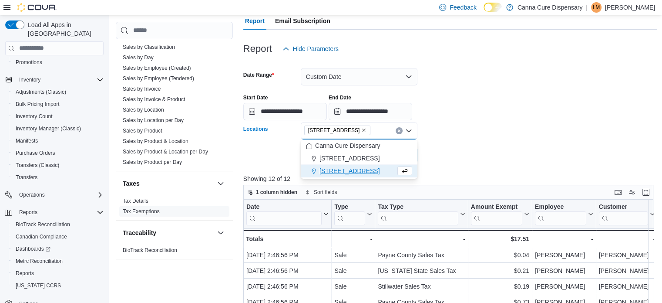
click at [481, 144] on div at bounding box center [450, 142] width 414 height 7
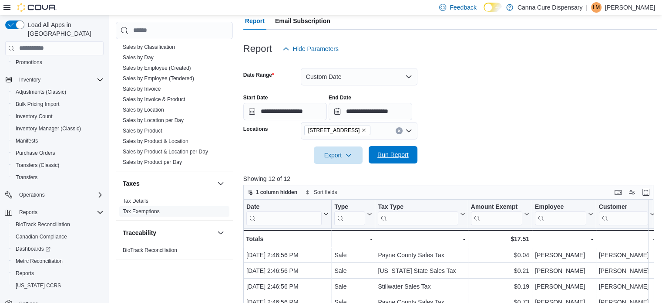
click at [397, 152] on span "Run Report" at bounding box center [392, 154] width 31 height 9
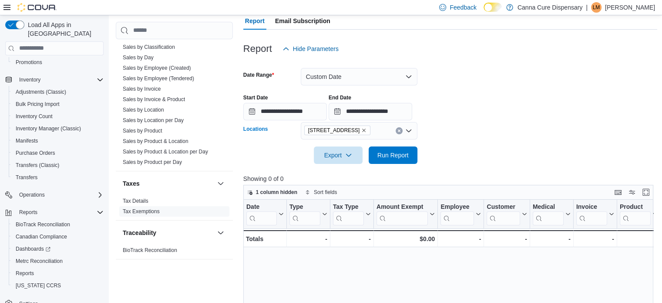
click at [361, 129] on icon "Remove 15 E 4th St from selection in this group" at bounding box center [363, 130] width 5 height 5
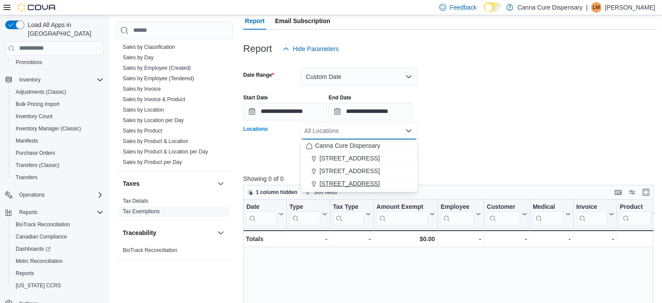
click at [346, 184] on span "1919-B NW Cache Rd" at bounding box center [350, 183] width 60 height 9
drag, startPoint x: 546, startPoint y: 99, endPoint x: 511, endPoint y: 110, distance: 37.3
click at [546, 99] on div "**********" at bounding box center [450, 103] width 414 height 33
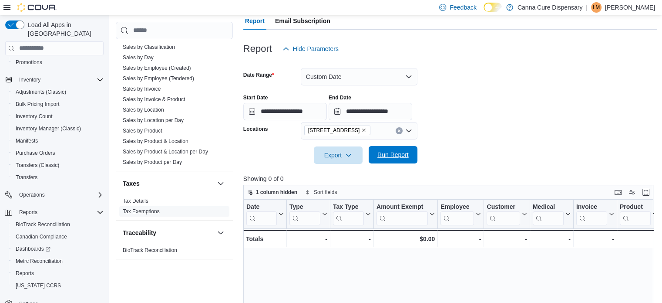
click at [399, 155] on span "Run Report" at bounding box center [392, 154] width 31 height 9
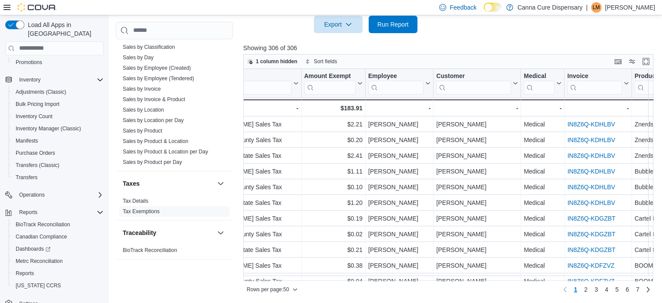
scroll to position [0, 185]
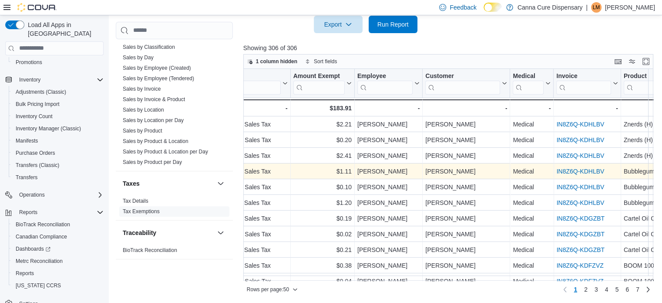
click at [585, 171] on link "IN8Z6Q-KDHLBV" at bounding box center [580, 171] width 48 height 7
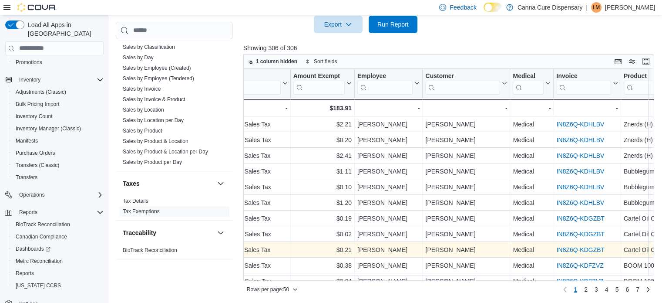
click at [586, 250] on link "IN8Z6Q-KDGZBT" at bounding box center [580, 249] width 48 height 7
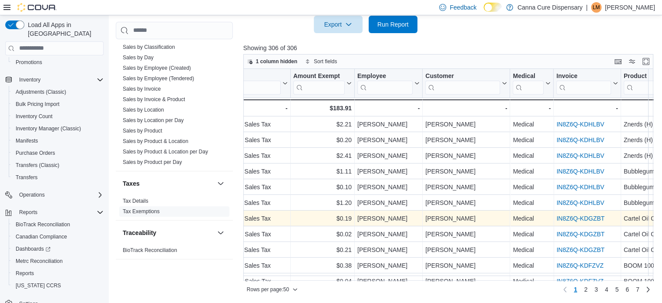
click at [562, 216] on link "IN8Z6Q-KDGZBT" at bounding box center [580, 218] width 48 height 7
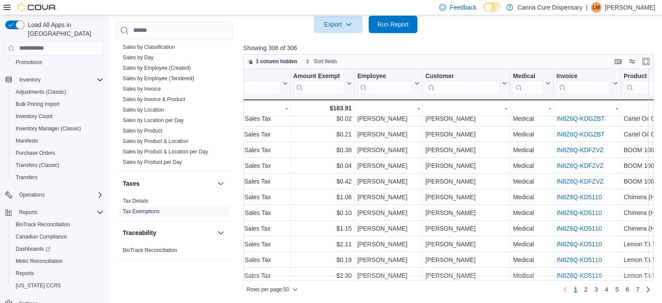
scroll to position [131, 185]
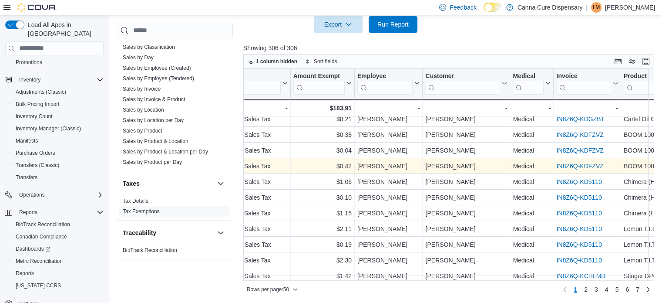
click at [568, 164] on link "IN8Z6Q-KDFZVZ" at bounding box center [579, 165] width 47 height 7
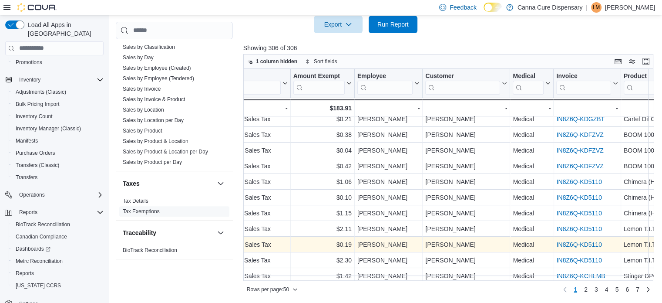
click at [572, 242] on link "IN8Z6Q-KD5110" at bounding box center [578, 244] width 45 height 7
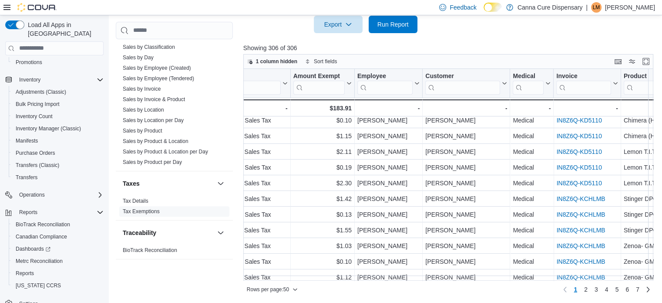
scroll to position [218, 185]
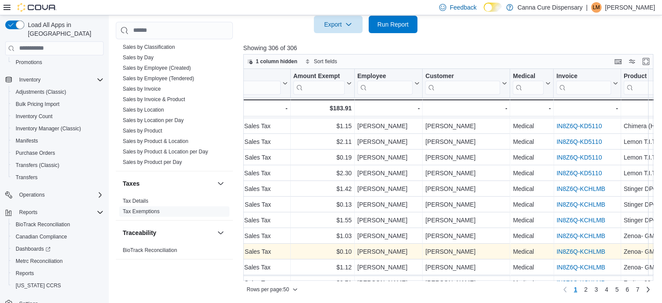
click at [560, 250] on link "IN8Z6Q-KCHLMB" at bounding box center [580, 251] width 49 height 7
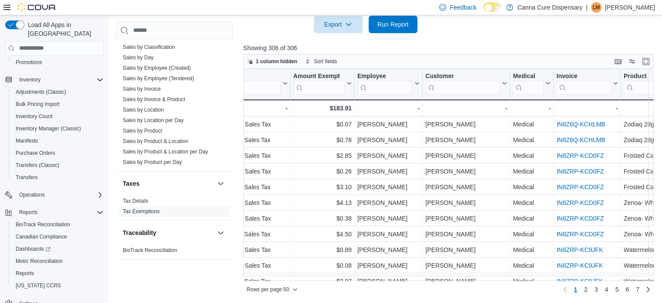
scroll to position [435, 185]
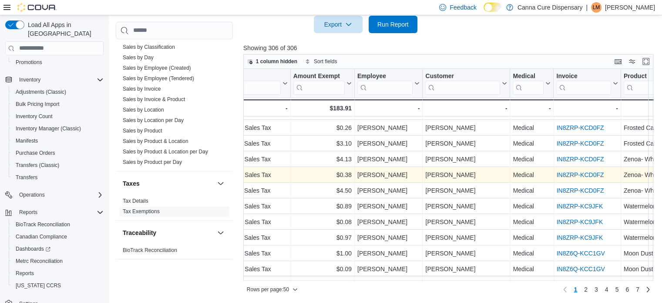
click at [573, 172] on link "IN8ZRP-KCD0FZ" at bounding box center [579, 174] width 47 height 7
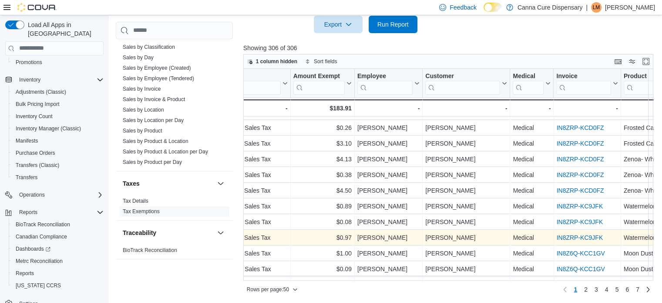
click at [572, 236] on link "IN8ZRP-KC9JFK" at bounding box center [579, 237] width 47 height 7
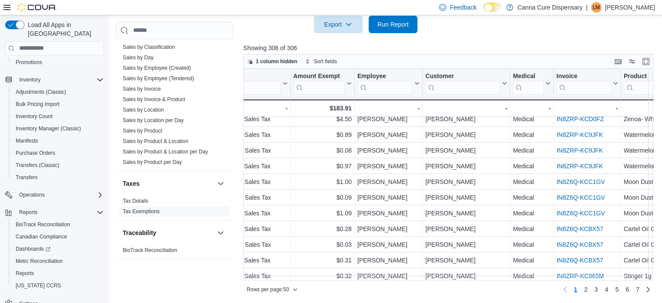
scroll to position [522, 185]
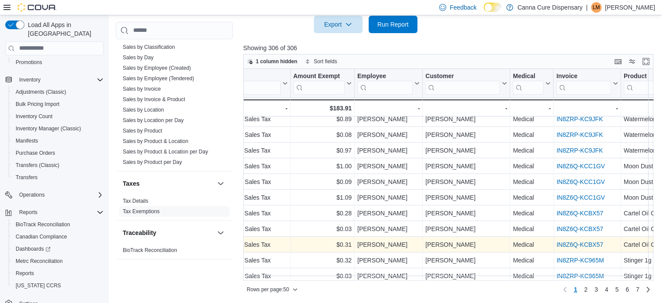
click at [572, 242] on link "IN8Z6Q-KCBX57" at bounding box center [579, 244] width 47 height 7
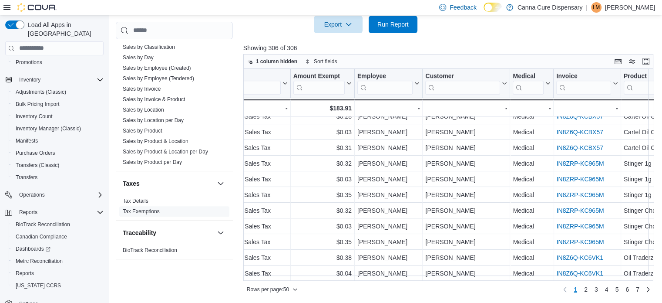
scroll to position [624, 185]
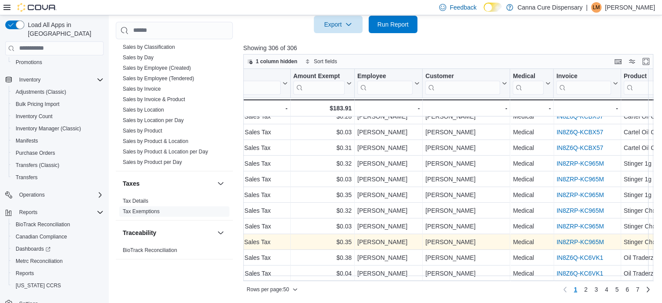
click at [565, 238] on link "IN8ZRP-KC965M" at bounding box center [579, 241] width 47 height 7
click at [571, 238] on link "IN8ZRP-KC965M" at bounding box center [579, 241] width 47 height 7
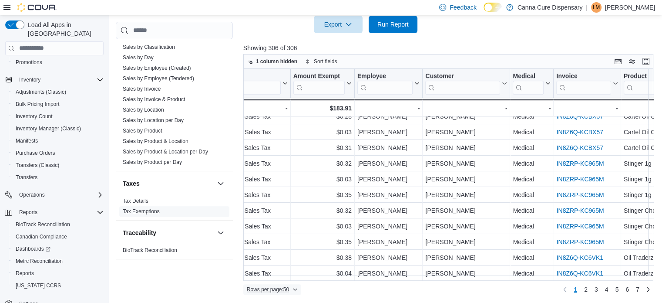
click at [297, 287] on icon "button" at bounding box center [295, 288] width 5 height 5
click at [294, 274] on span "100 rows" at bounding box center [283, 270] width 28 height 7
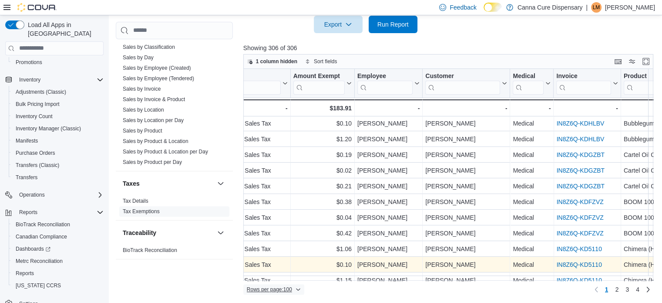
scroll to position [0, 185]
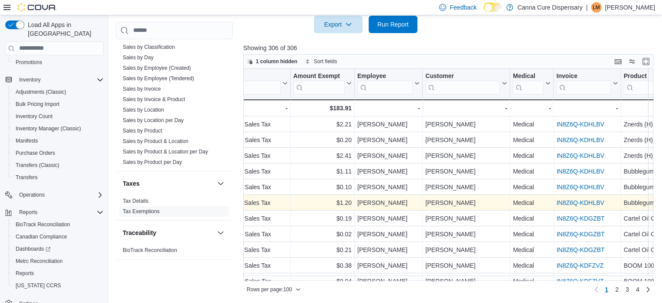
click at [578, 199] on link "IN8Z6Q-KDHLBV" at bounding box center [580, 202] width 48 height 7
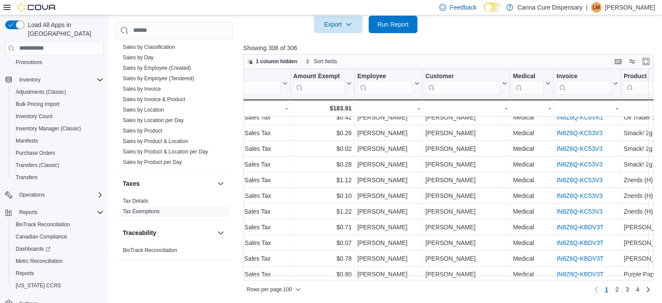
scroll to position [1001, 185]
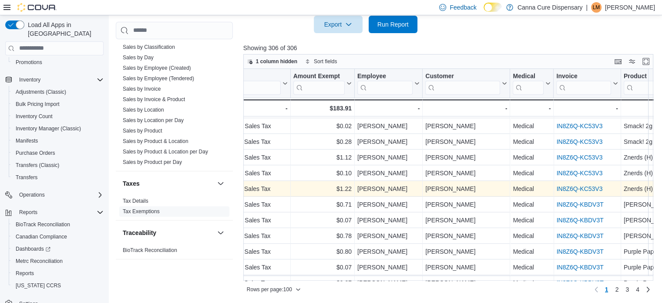
click at [588, 187] on link "IN8Z6Q-KC53V3" at bounding box center [579, 188] width 46 height 7
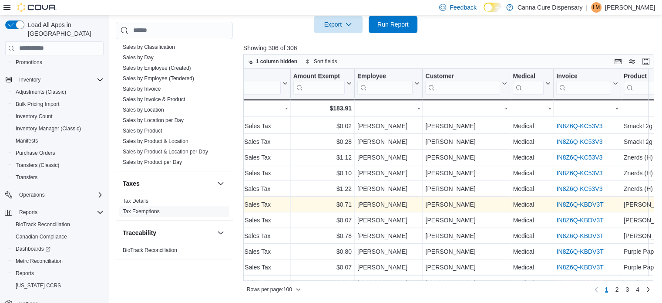
click at [568, 202] on link "IN8Z6Q-KBDV3T" at bounding box center [579, 204] width 47 height 7
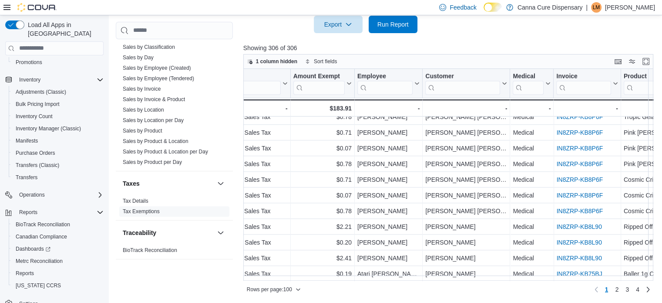
scroll to position [1407, 185]
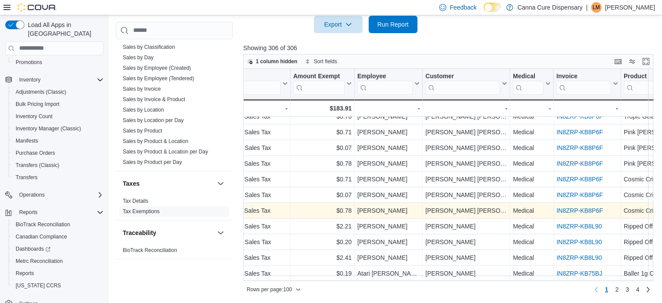
click at [565, 207] on link "IN8ZRP-KB8P6F" at bounding box center [579, 210] width 47 height 7
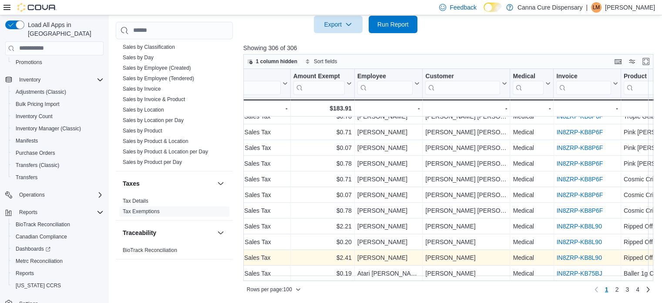
click at [564, 254] on link "IN8ZRP-KB8L90" at bounding box center [578, 257] width 45 height 7
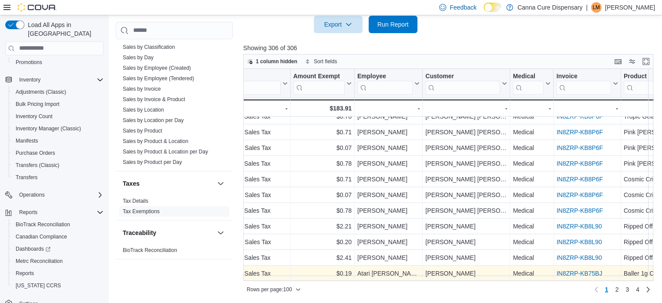
click at [578, 269] on link "IN8ZRP-KB75BJ" at bounding box center [579, 272] width 46 height 7
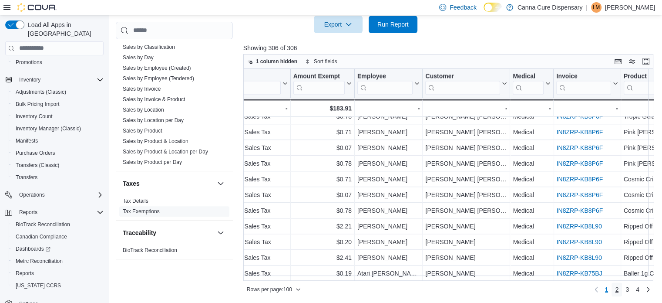
click at [619, 287] on span "2" at bounding box center [616, 289] width 3 height 9
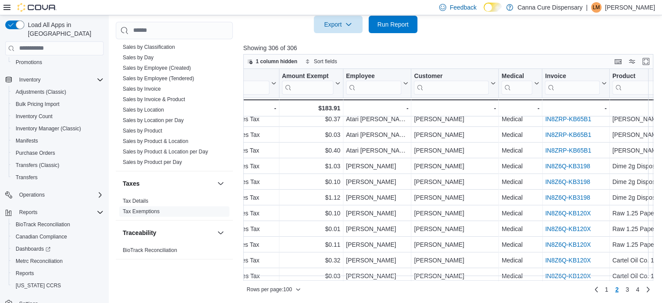
scroll to position [131, 205]
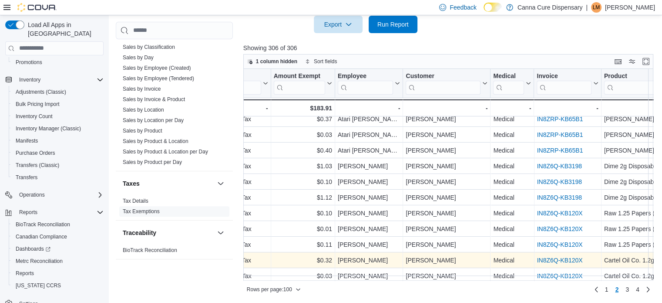
click at [551, 259] on link "IN8Z6Q-KB120X" at bounding box center [560, 259] width 46 height 7
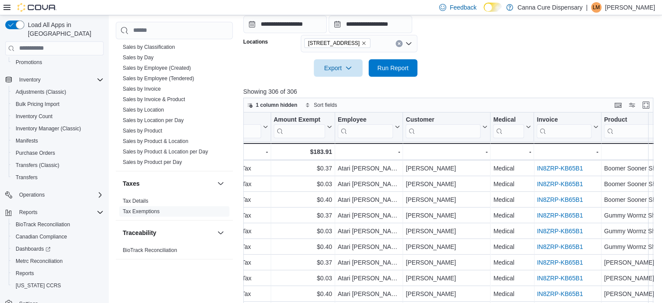
scroll to position [87, 205]
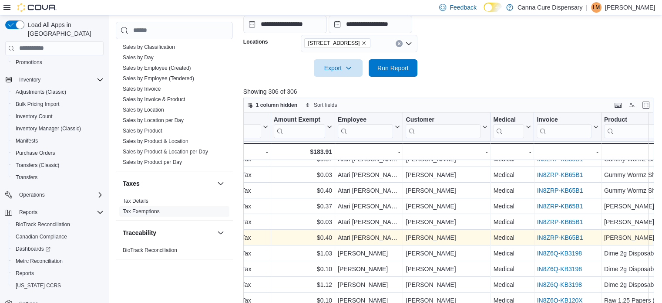
click at [555, 236] on link "IN8ZRP-KB65B1" at bounding box center [560, 237] width 46 height 7
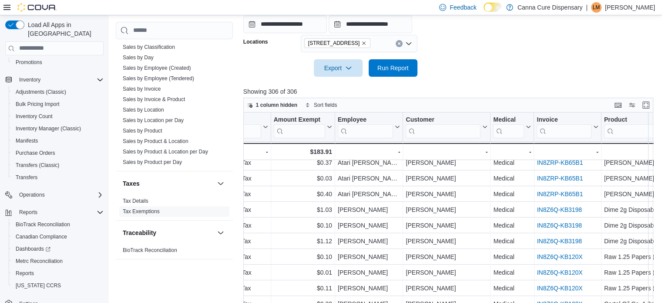
scroll to position [174, 205]
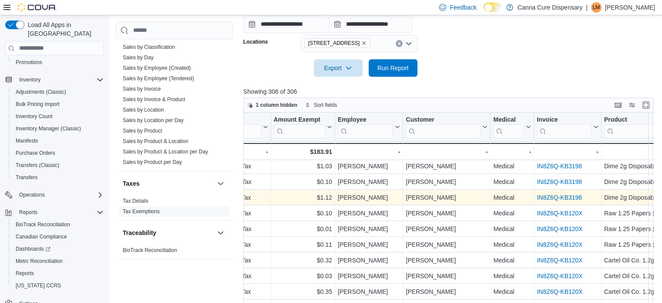
click at [549, 196] on link "IN8Z6Q-KB3198" at bounding box center [559, 197] width 45 height 7
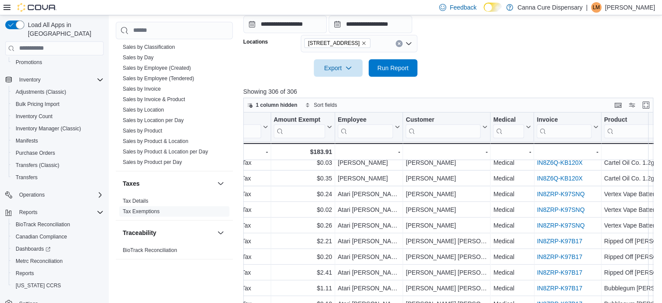
scroll to position [479, 205]
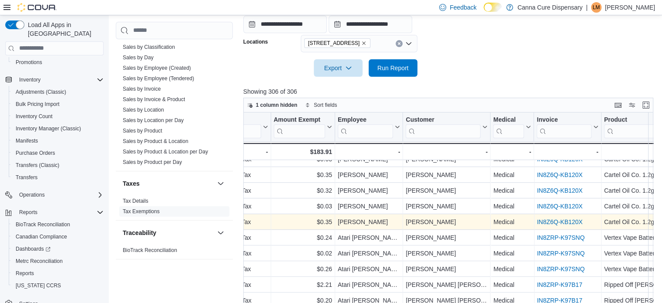
click at [554, 222] on link "IN8Z6Q-KB120X" at bounding box center [560, 221] width 46 height 7
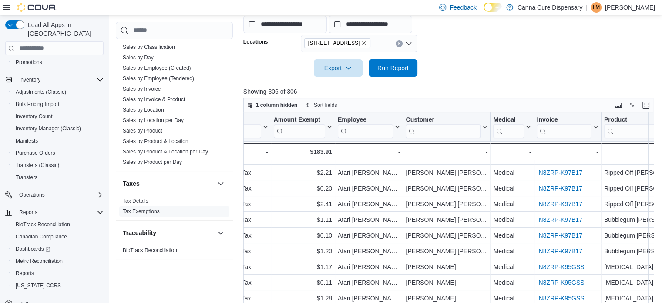
scroll to position [609, 205]
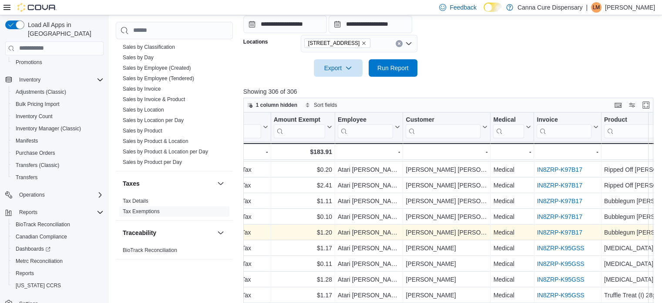
click at [549, 232] on link "IN8ZRP-K97B17" at bounding box center [559, 232] width 45 height 7
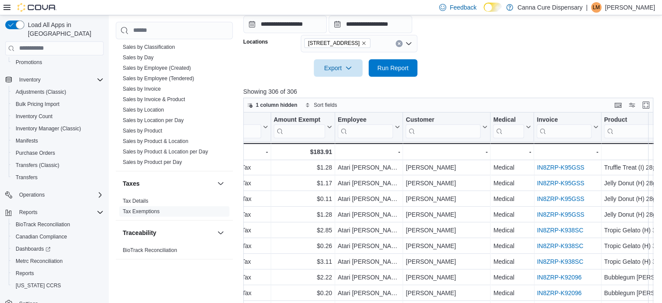
scroll to position [784, 205]
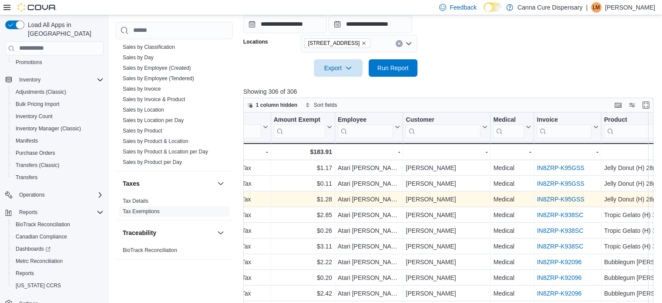
click at [573, 198] on link "IN8ZRP-K95GSS" at bounding box center [560, 198] width 47 height 7
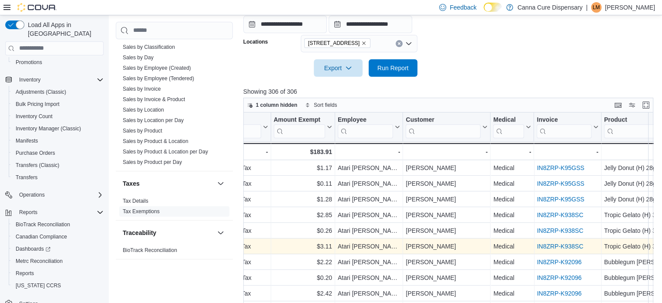
click at [542, 247] on link "IN8ZRP-K938SC" at bounding box center [560, 245] width 47 height 7
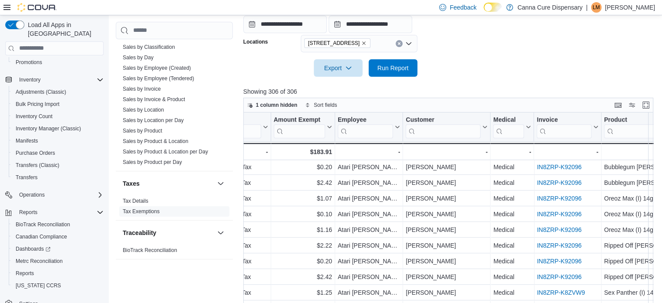
scroll to position [914, 205]
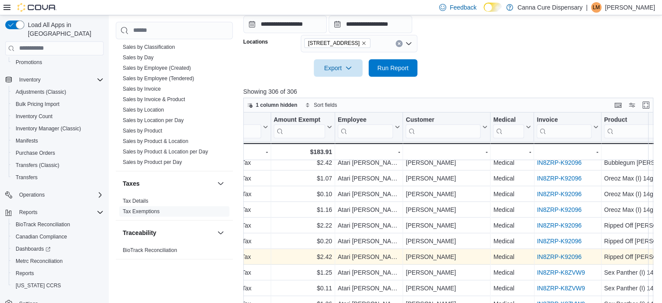
click at [550, 257] on link "IN8ZRP-K92096" at bounding box center [559, 256] width 45 height 7
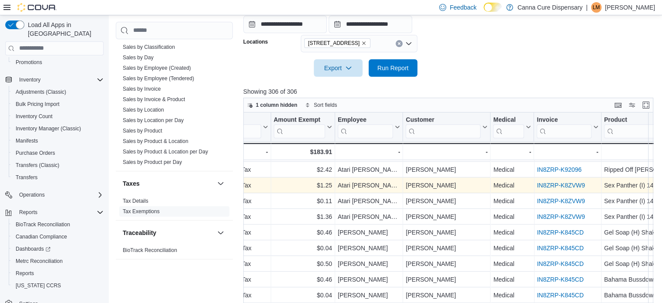
scroll to position [1045, 205]
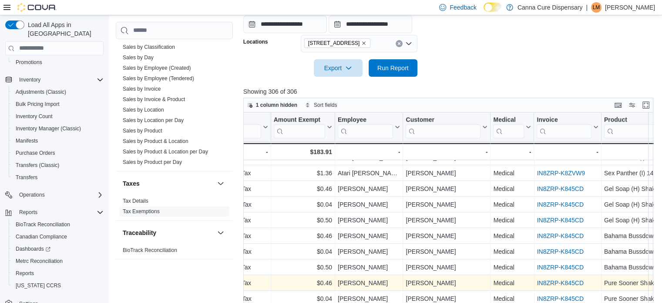
click at [554, 280] on link "IN8ZRP-K845CD" at bounding box center [560, 282] width 47 height 7
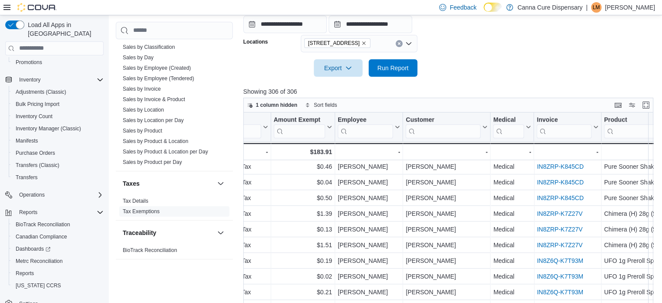
scroll to position [1175, 205]
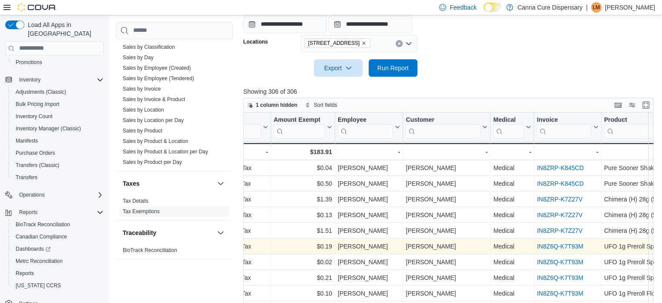
click at [545, 245] on link "IN8Z6Q-K7T93M" at bounding box center [560, 245] width 47 height 7
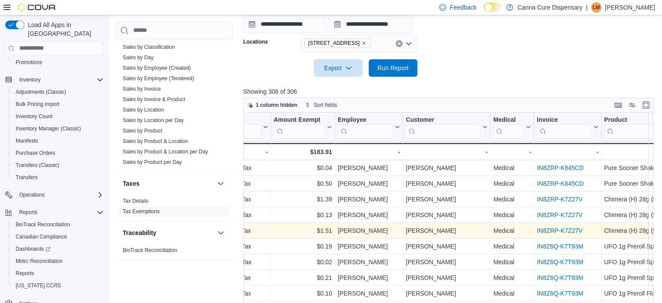
click at [538, 228] on link "IN8ZRP-K7Z27V" at bounding box center [560, 230] width 46 height 7
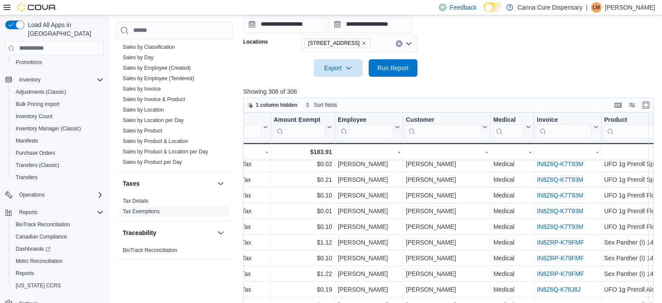
scroll to position [1306, 205]
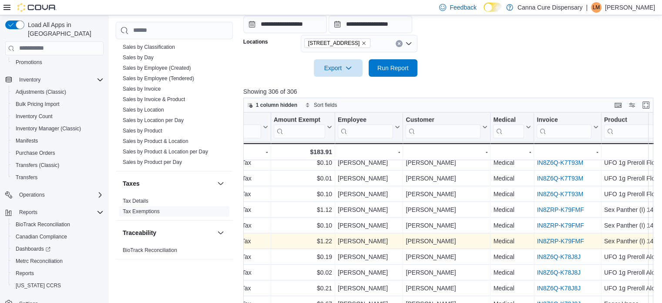
click at [551, 239] on link "IN8ZRP-K79FMF" at bounding box center [560, 240] width 47 height 7
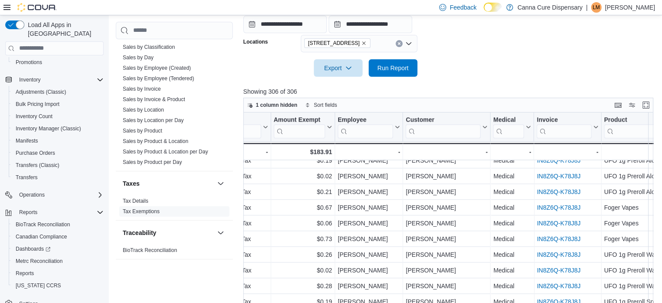
scroll to position [1407, 205]
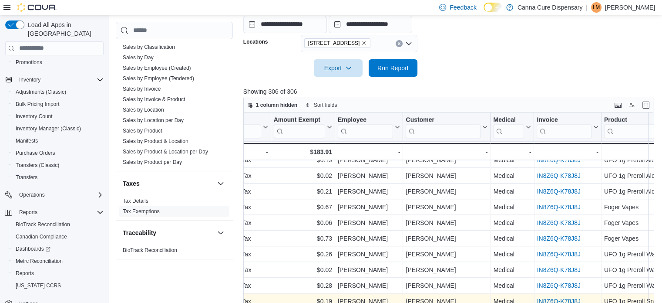
click at [561, 297] on link "IN8Z6Q-K78J8J" at bounding box center [559, 300] width 44 height 7
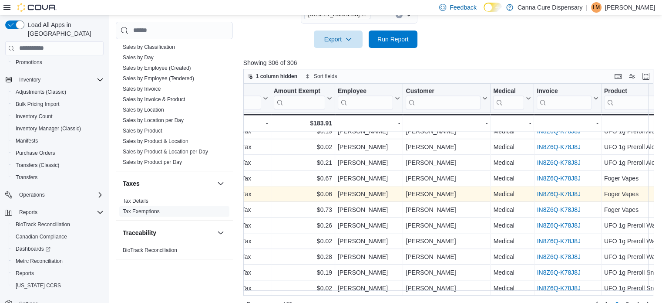
scroll to position [213, 0]
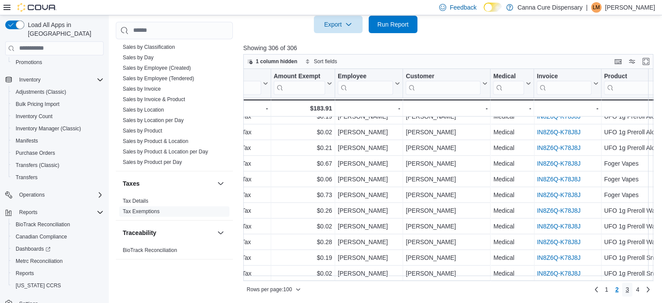
click at [629, 287] on span "3" at bounding box center [627, 289] width 3 height 9
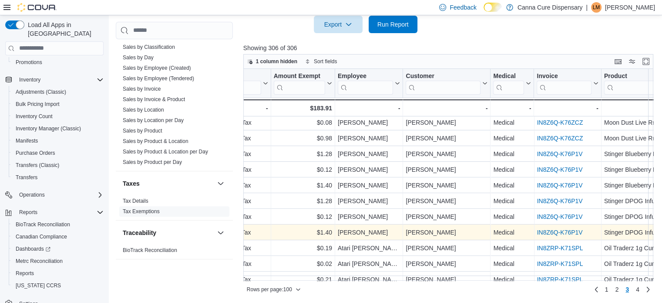
click at [550, 232] on link "IN8Z6Q-K76P1V" at bounding box center [560, 232] width 46 height 7
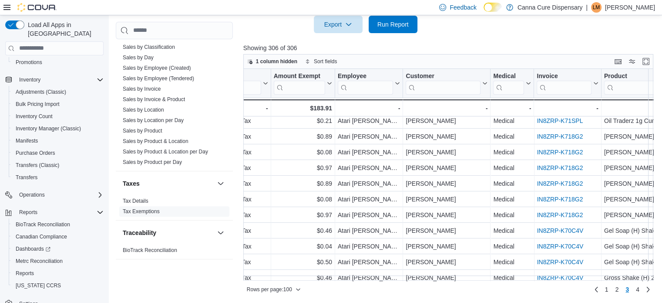
scroll to position [348, 205]
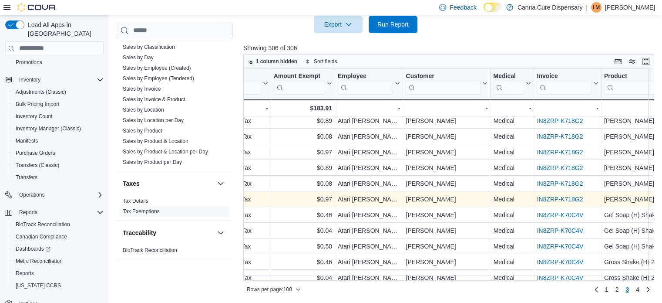
click at [543, 198] on link "IN8ZRP-K718G2" at bounding box center [560, 198] width 46 height 7
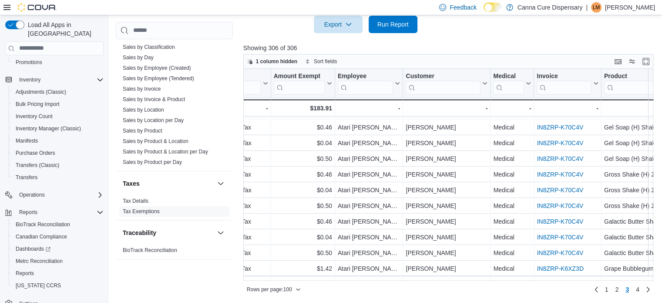
scroll to position [479, 205]
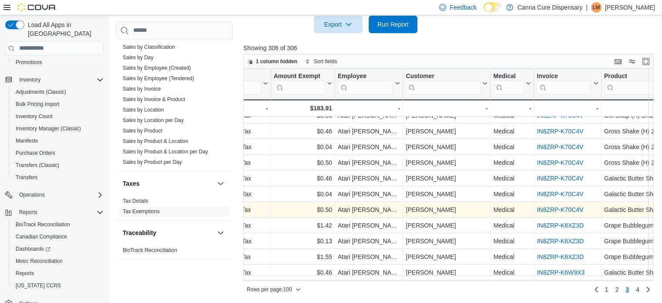
click at [542, 208] on link "IN8ZRP-K70C4V" at bounding box center [560, 209] width 47 height 7
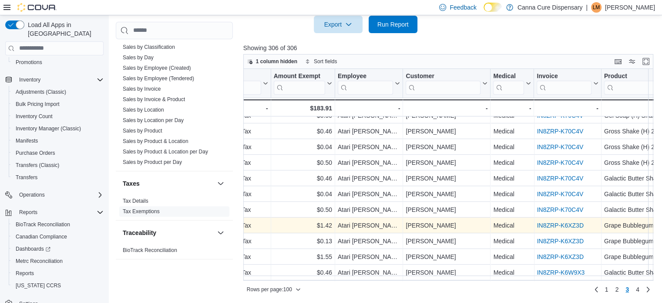
scroll to position [522, 205]
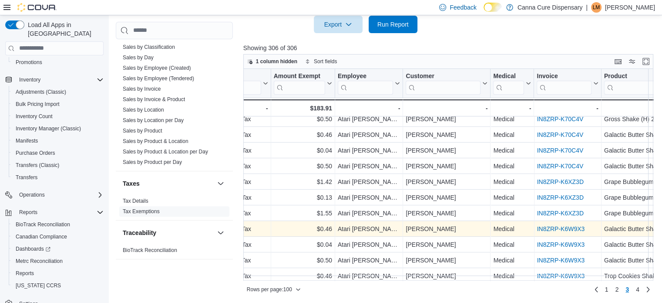
click at [561, 229] on link "IN8ZRP-K6W9X3" at bounding box center [561, 228] width 48 height 7
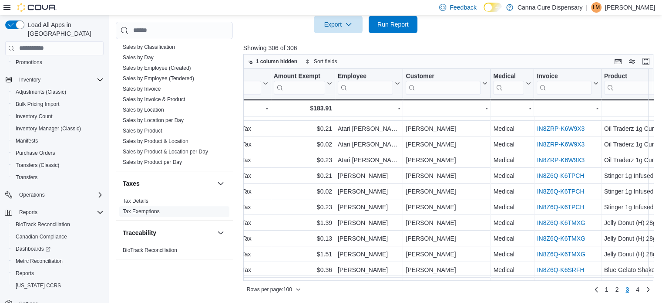
scroll to position [784, 205]
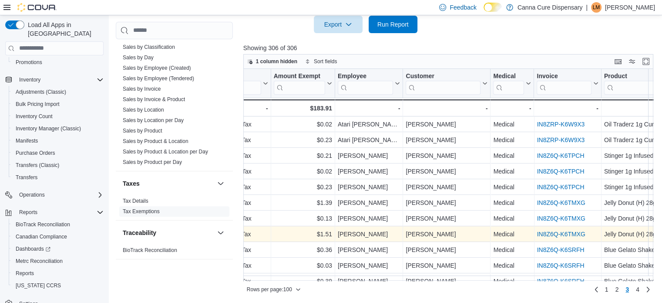
click at [566, 234] on link "IN8Z6Q-K6TMXG" at bounding box center [561, 233] width 48 height 7
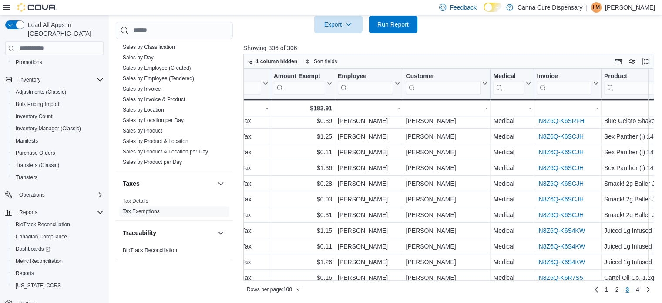
scroll to position [958, 205]
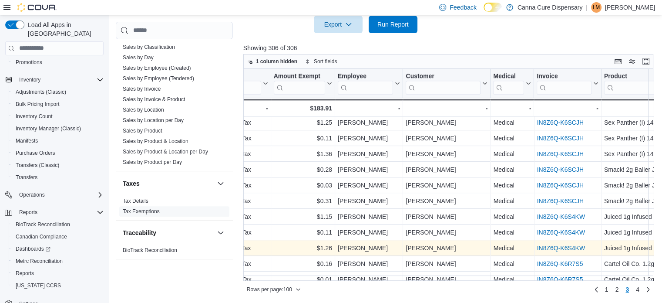
click at [543, 248] on link "IN8Z6Q-K6S4KW" at bounding box center [561, 247] width 48 height 7
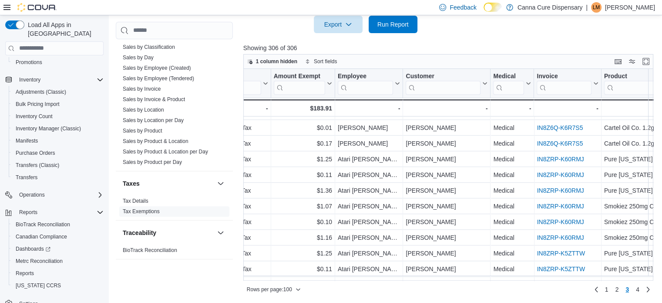
scroll to position [1219, 205]
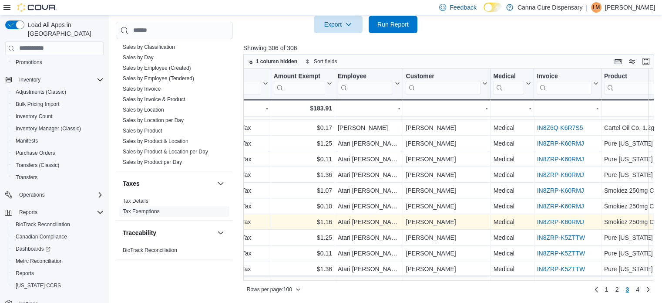
click at [554, 220] on link "IN8ZRP-K60RMJ" at bounding box center [560, 221] width 47 height 7
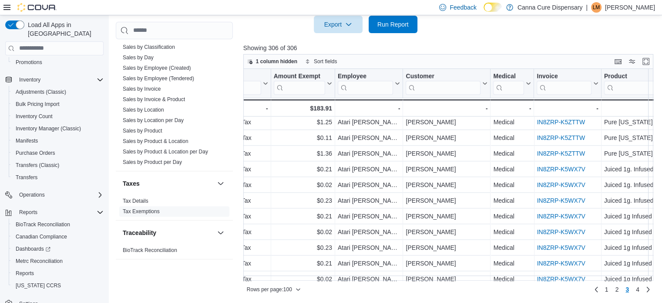
scroll to position [1350, 205]
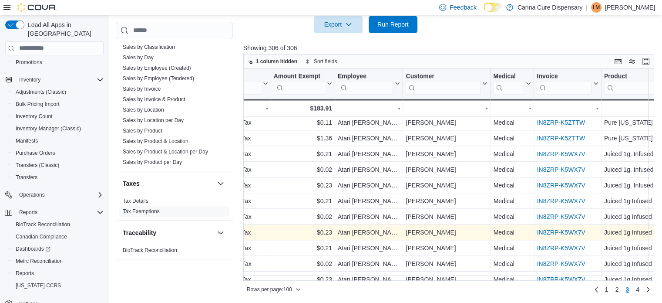
click at [568, 232] on link "IN8ZRP-K5WX7V" at bounding box center [561, 232] width 48 height 7
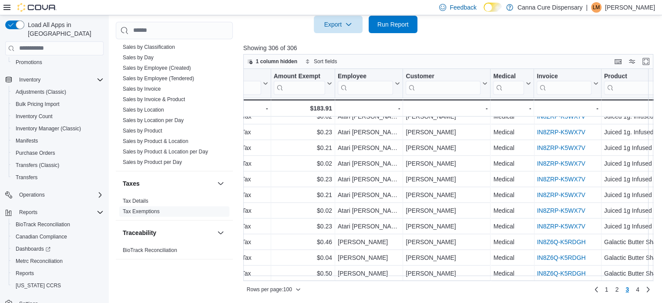
scroll to position [1407, 205]
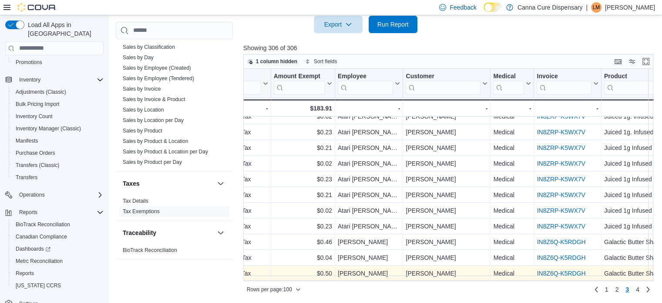
click at [583, 269] on link "IN8Z6Q-K5RDGH" at bounding box center [561, 272] width 49 height 7
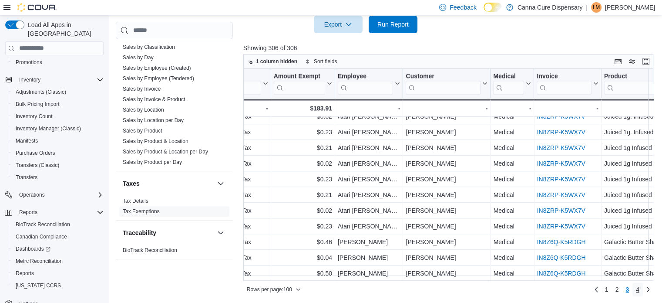
click at [640, 289] on span "4" at bounding box center [637, 289] width 3 height 9
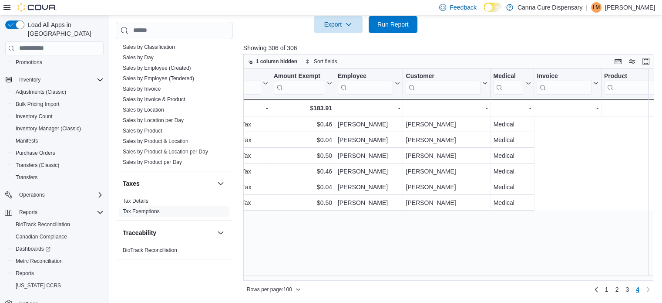
scroll to position [0, 0]
